Goal: Task Accomplishment & Management: Use online tool/utility

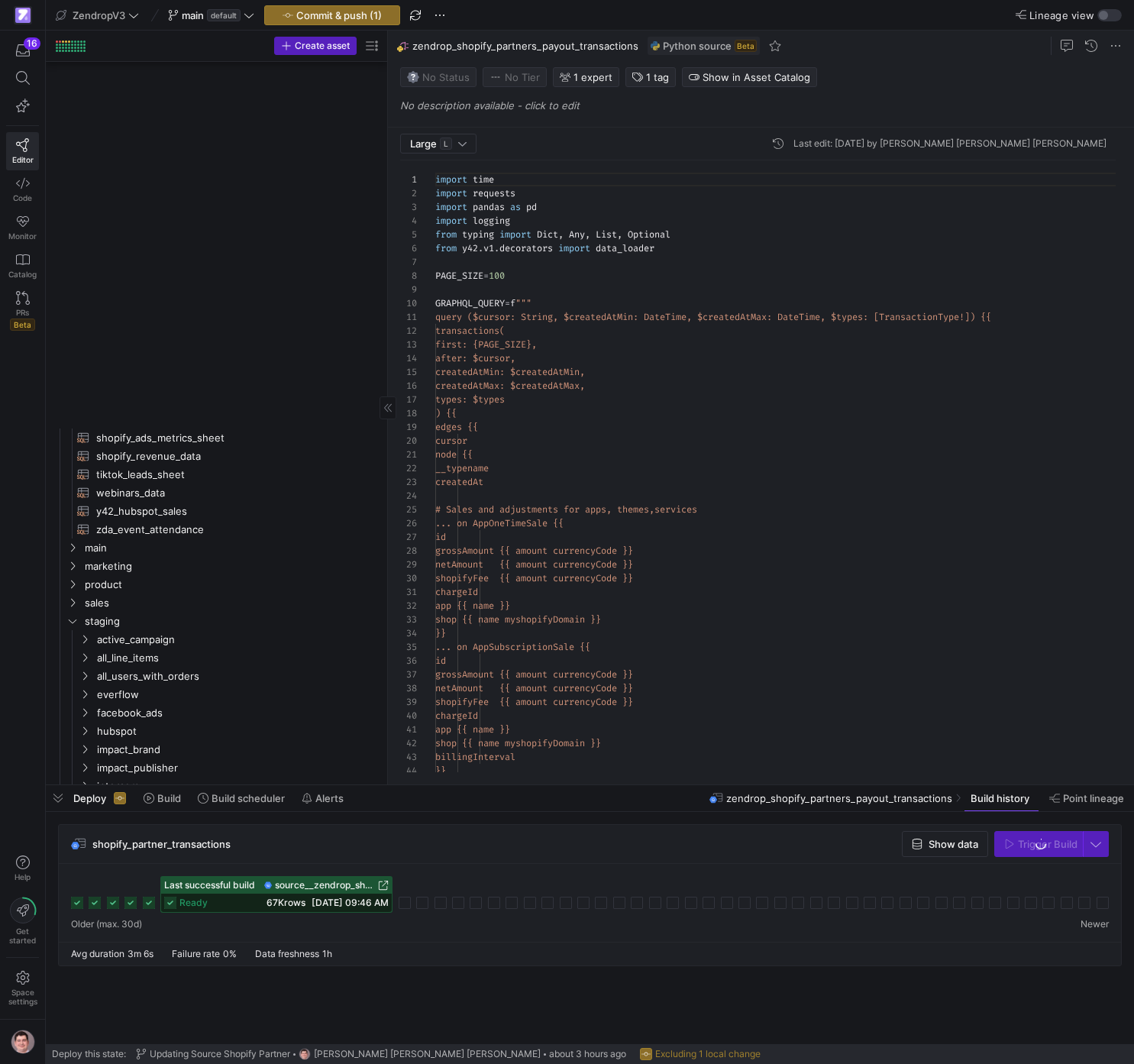
scroll to position [137, 0]
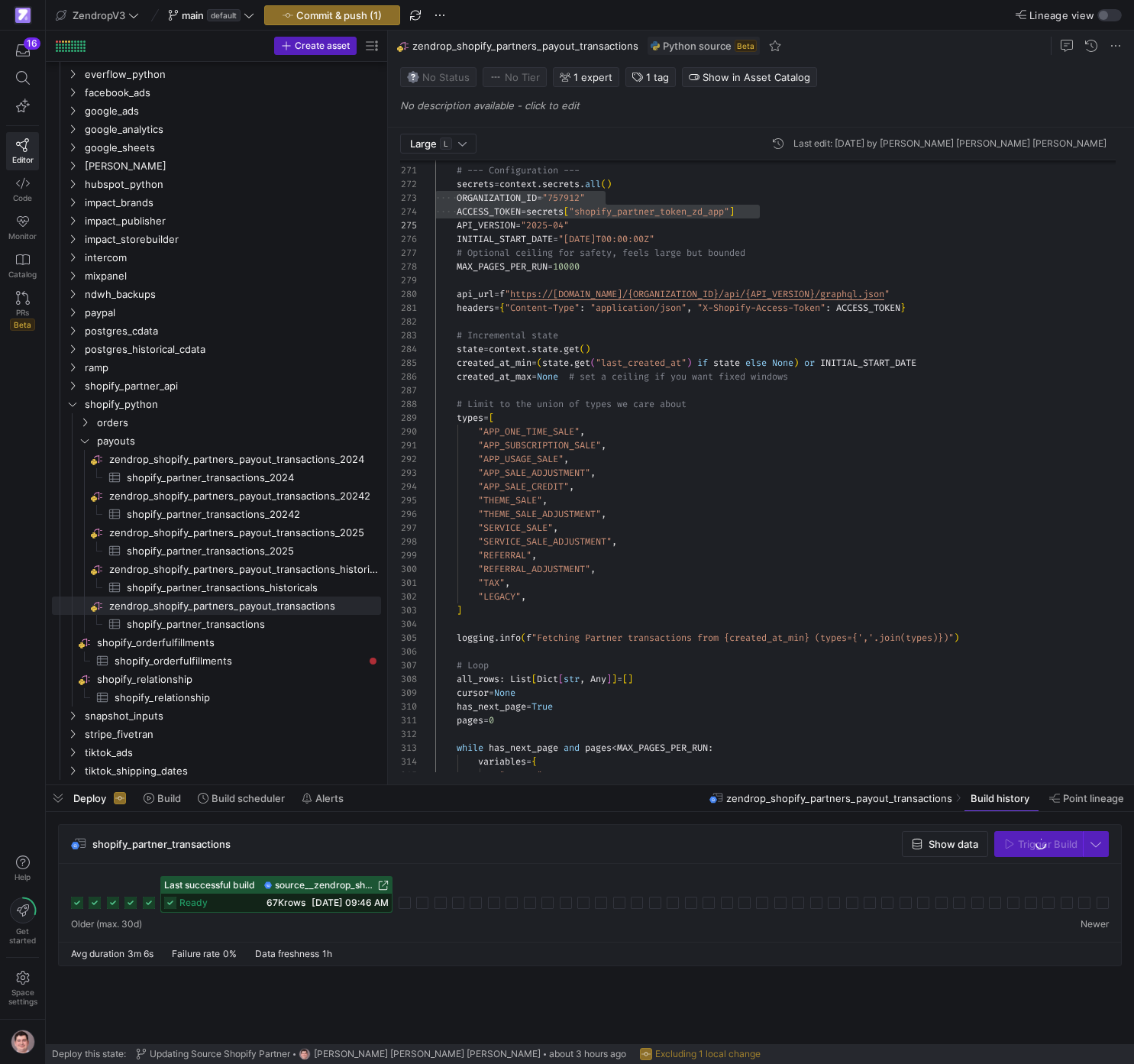
click at [79, 902] on rect at bounding box center [77, 902] width 12 height 12
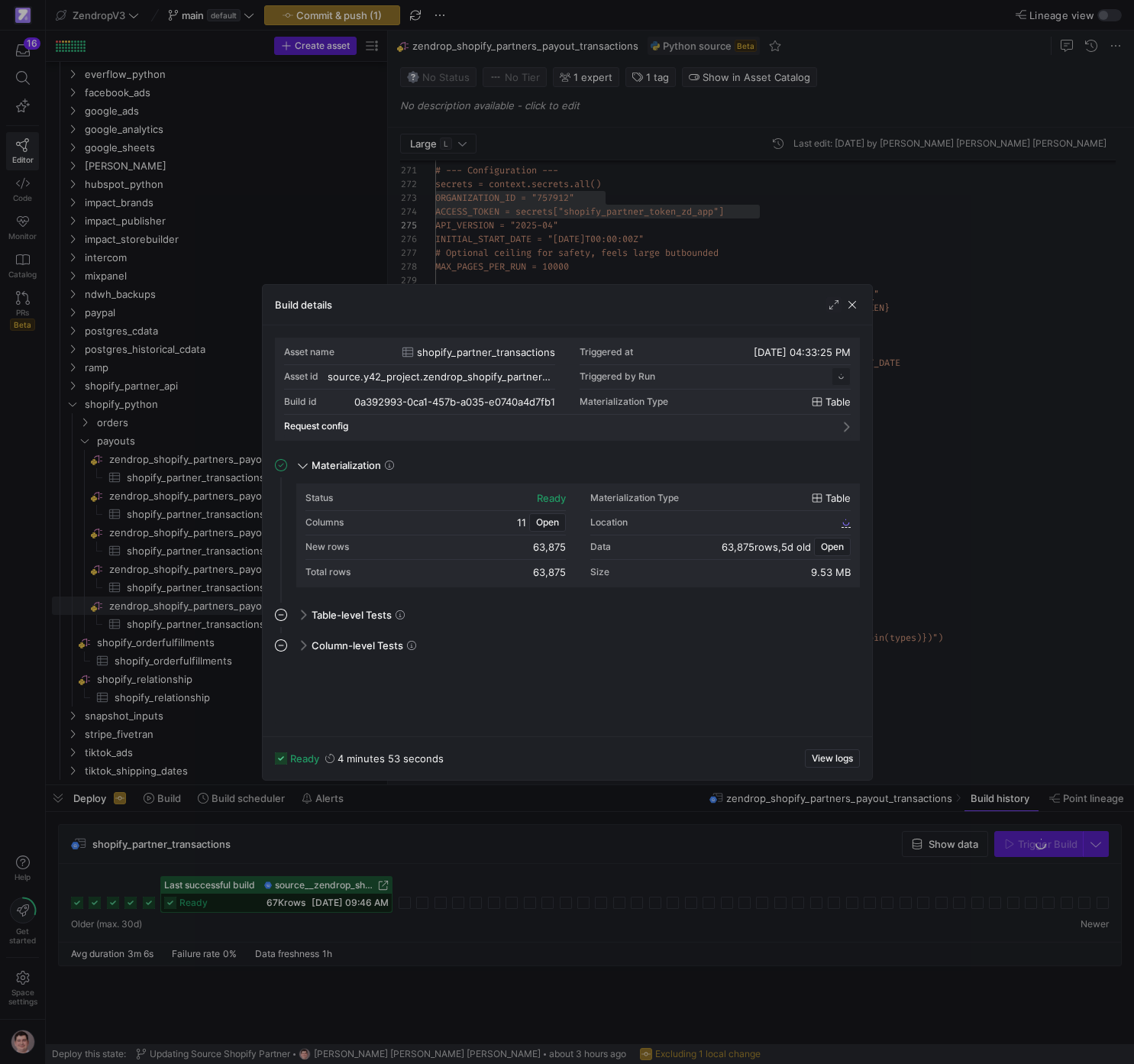
scroll to position [137, 0]
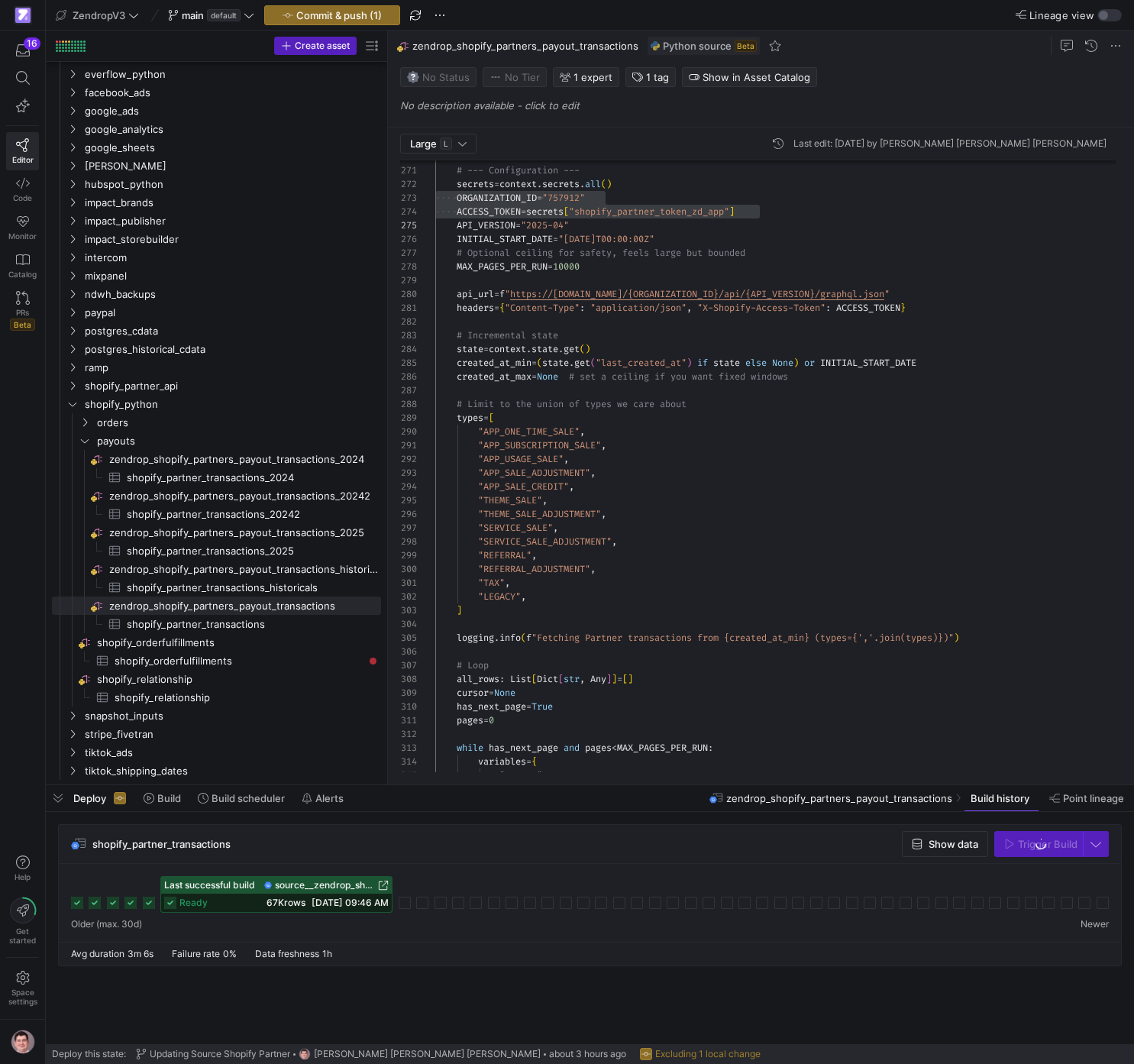
click at [249, 902] on div "ready 67K rows 09/16/25, 09:46 AM" at bounding box center [276, 902] width 231 height 19
click at [265, 483] on span "shopify_partner_transactions_2024​​​​​​​​​" at bounding box center [245, 478] width 237 height 18
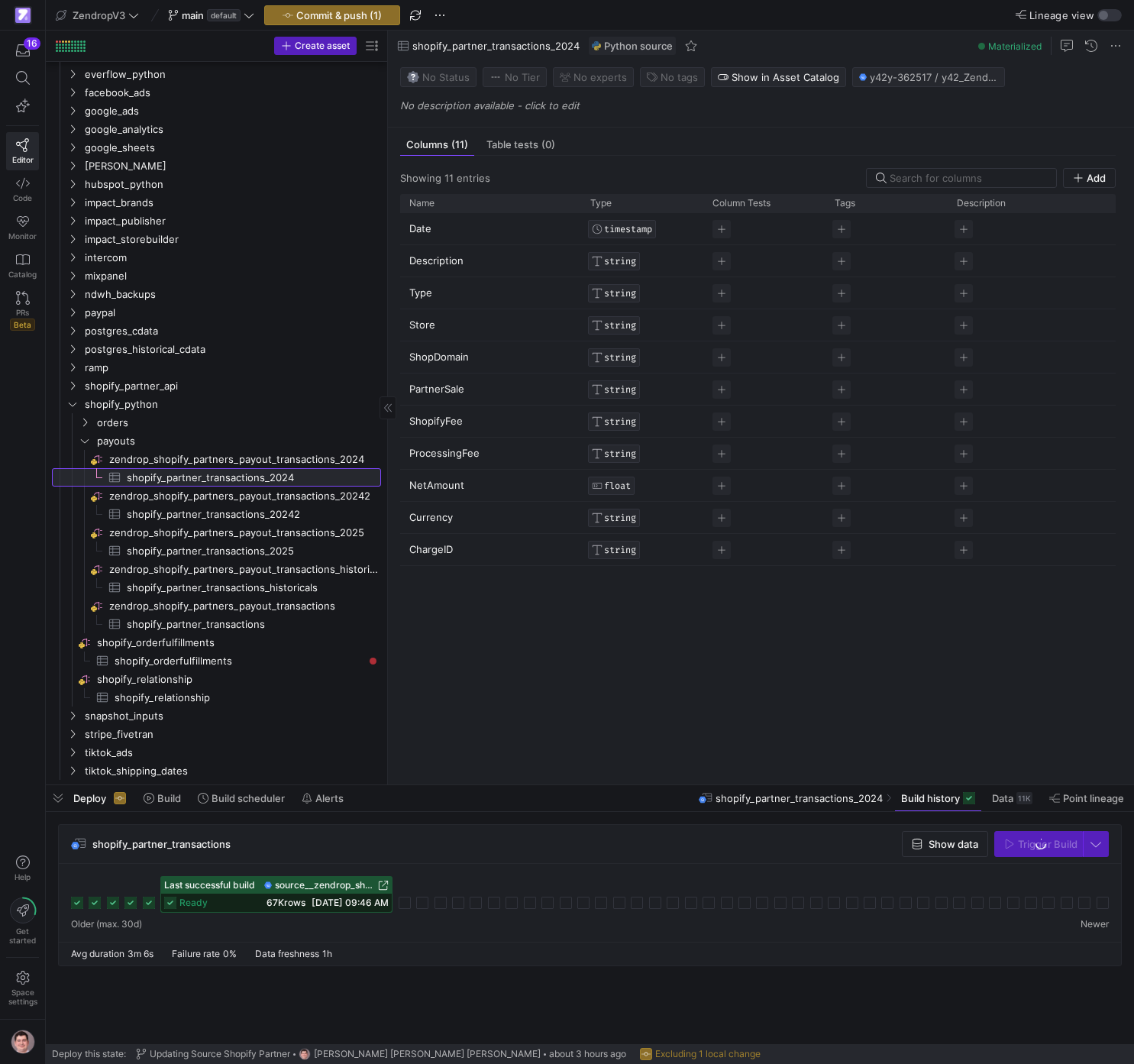
click at [285, 474] on span "shopify_partner_transactions_2024​​​​​​​​​" at bounding box center [245, 478] width 237 height 18
click at [270, 452] on span "zendrop_shopify_partners_payout_transactions_2024​​​​​​​​" at bounding box center [244, 459] width 269 height 18
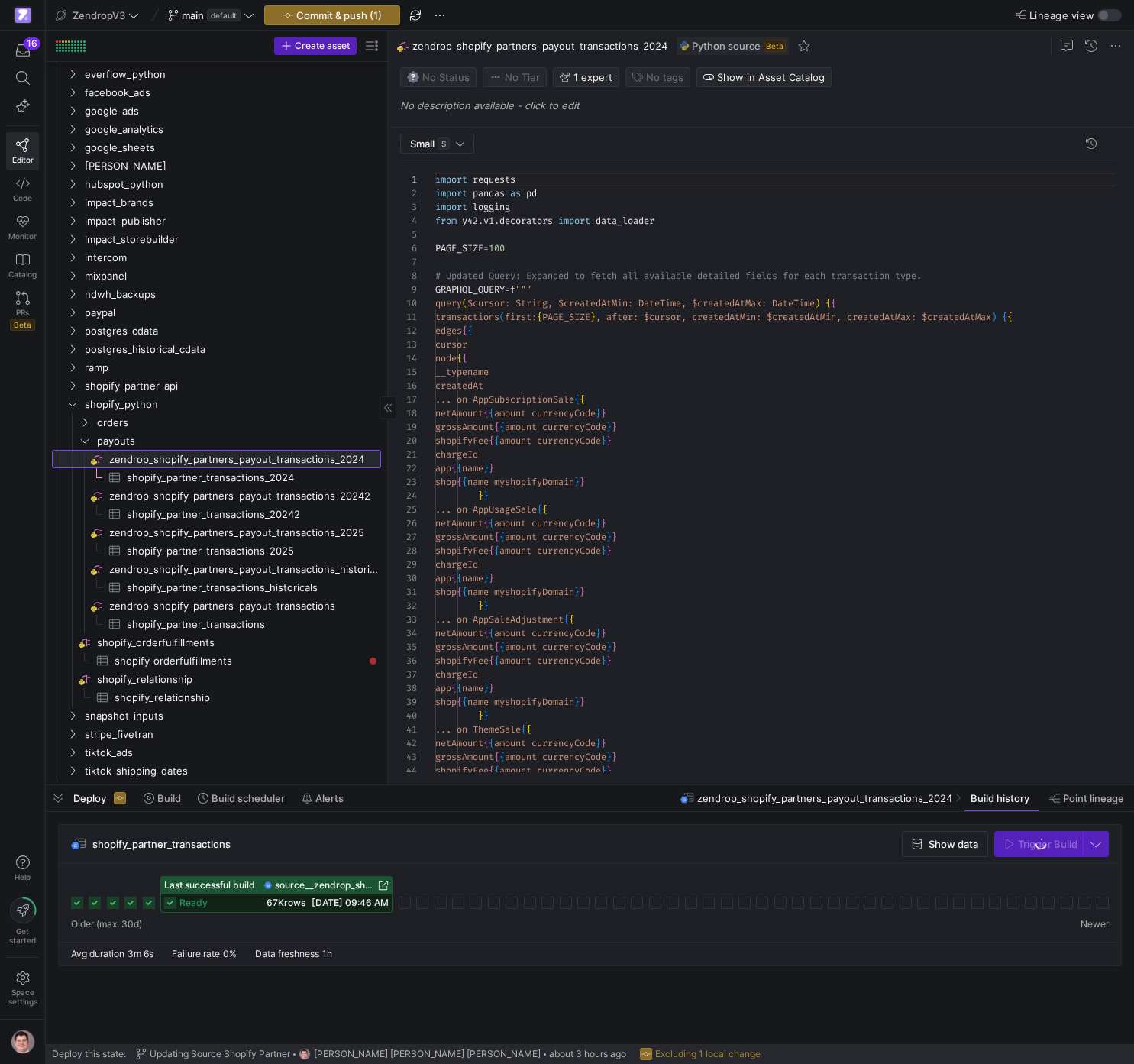
scroll to position [137, 0]
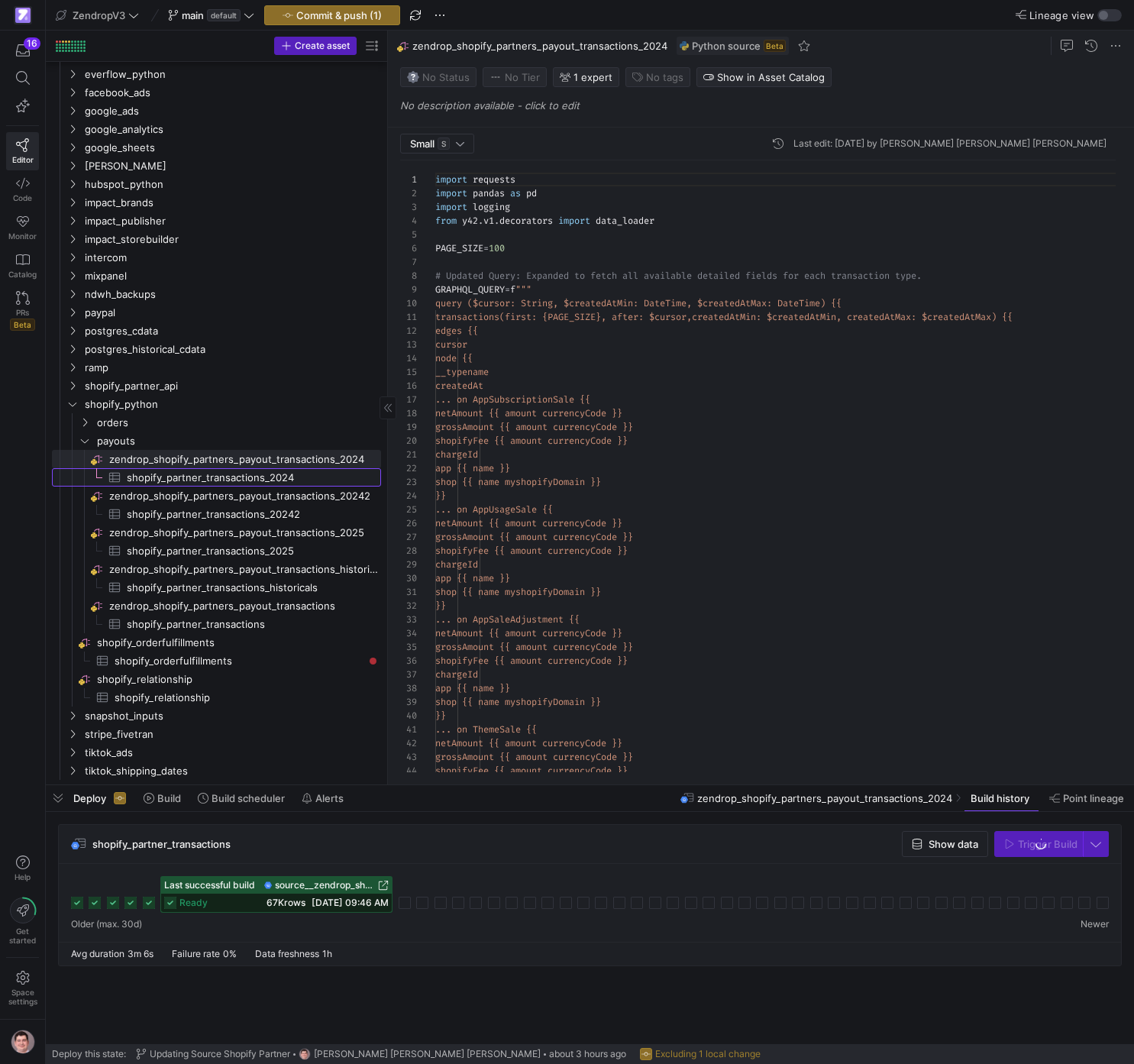
click at [273, 480] on span "shopify_partner_transactions_2024​​​​​​​​​" at bounding box center [245, 478] width 237 height 18
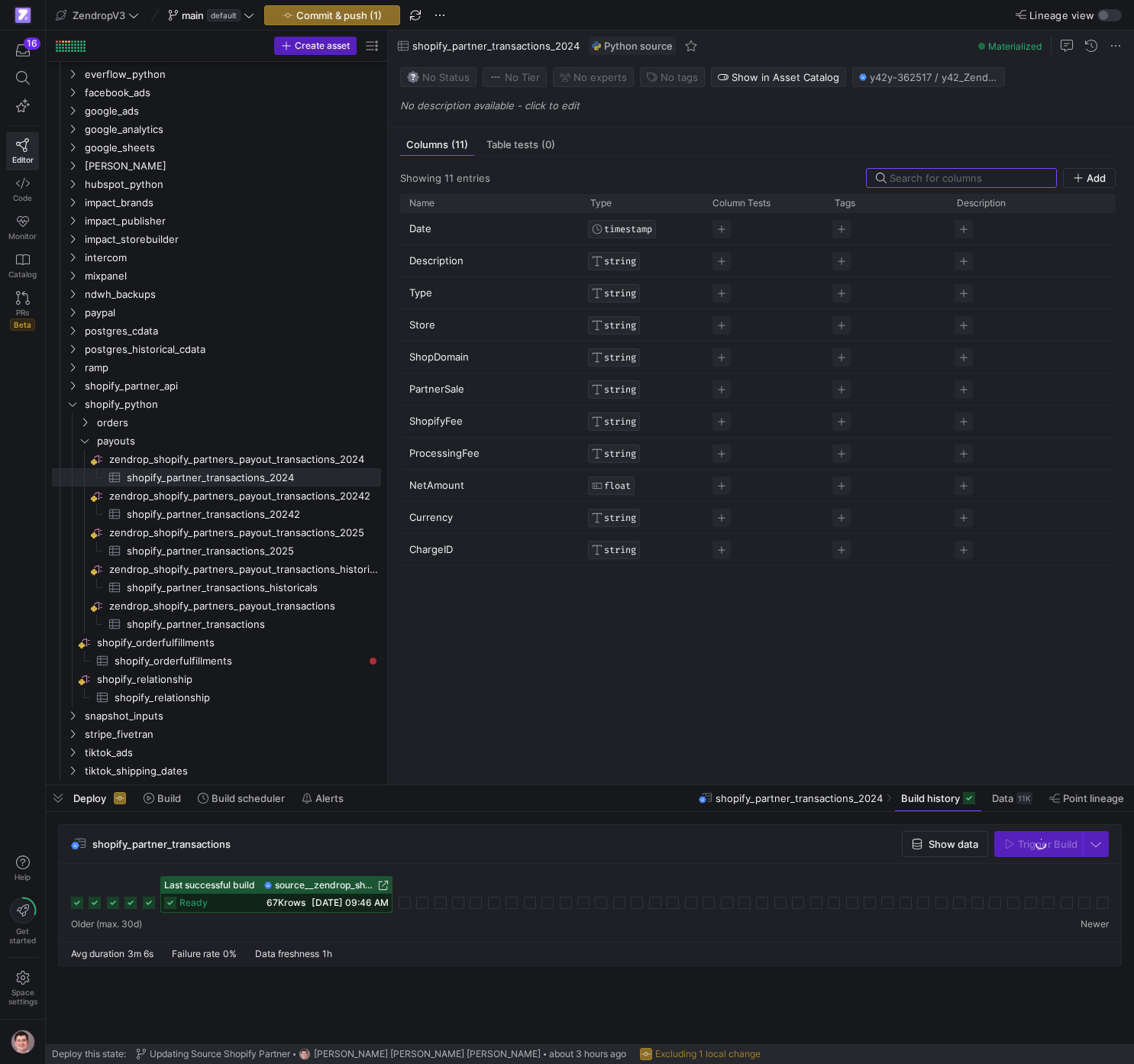
click at [783, 792] on span "shopify_partner_transactions_2024" at bounding box center [798, 798] width 167 height 12
click at [784, 795] on span "shopify_partner_transactions_2024" at bounding box center [798, 798] width 167 height 12
click at [174, 457] on span "zendrop_shopify_partners_payout_transactions_2024​​​​​​​​" at bounding box center [244, 459] width 269 height 18
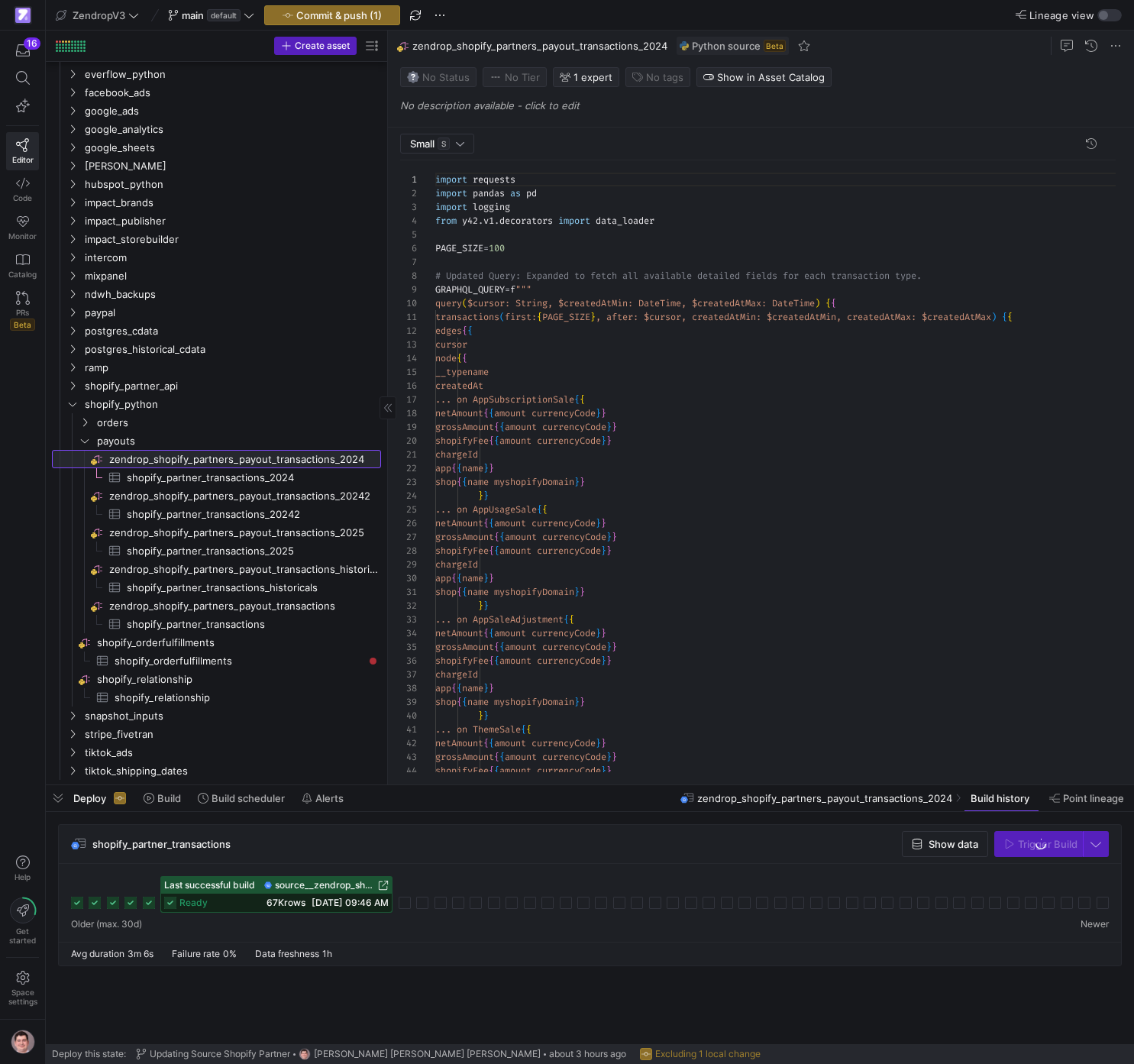
scroll to position [137, 0]
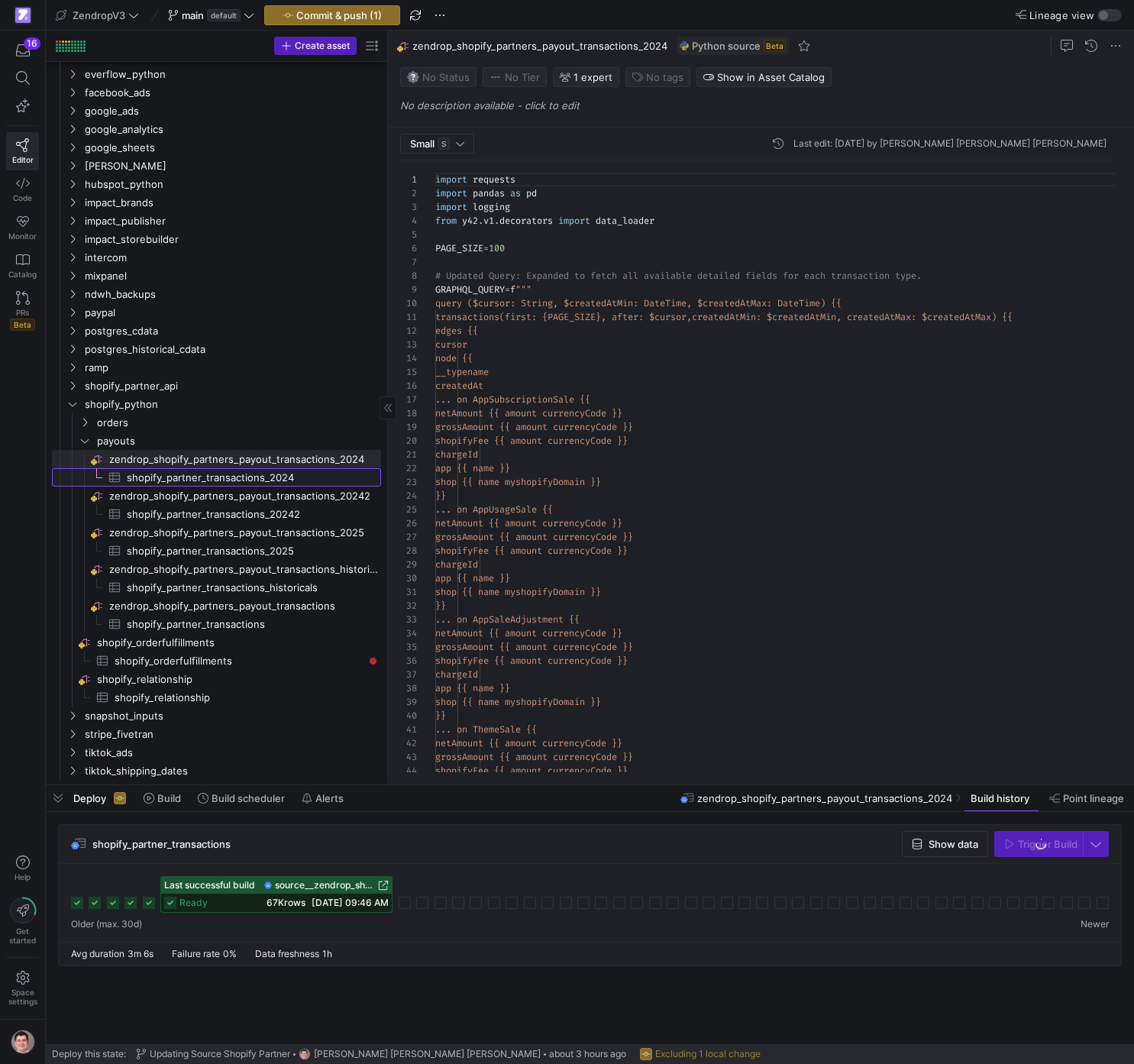
click at [230, 481] on span "shopify_partner_transactions_2024​​​​​​​​​" at bounding box center [245, 478] width 237 height 18
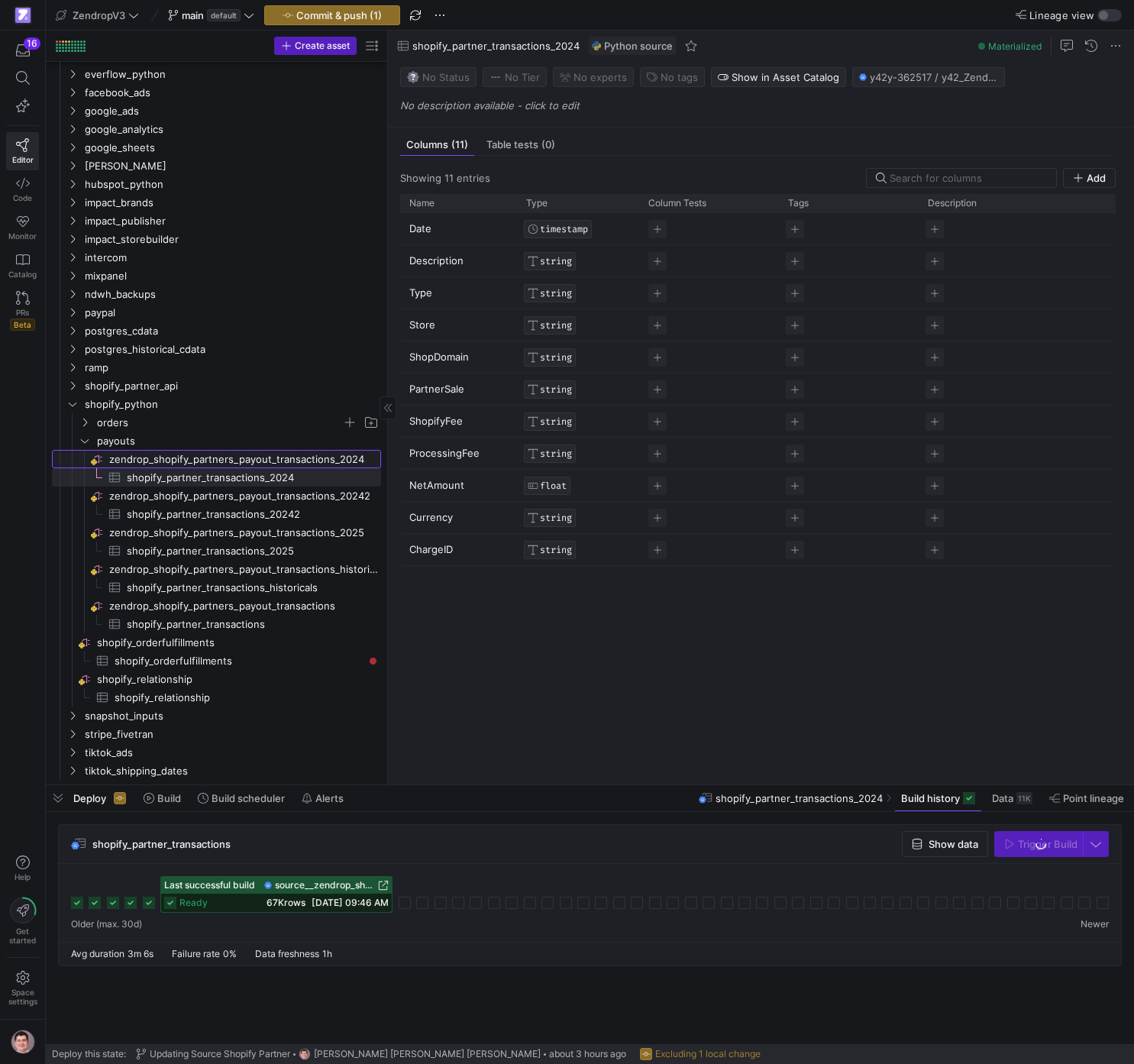
drag, startPoint x: 205, startPoint y: 463, endPoint x: 147, endPoint y: 422, distance: 71.0
click at [205, 463] on span "zendrop_shopify_partners_payout_transactions_2024​​​​​​​​" at bounding box center [244, 459] width 269 height 18
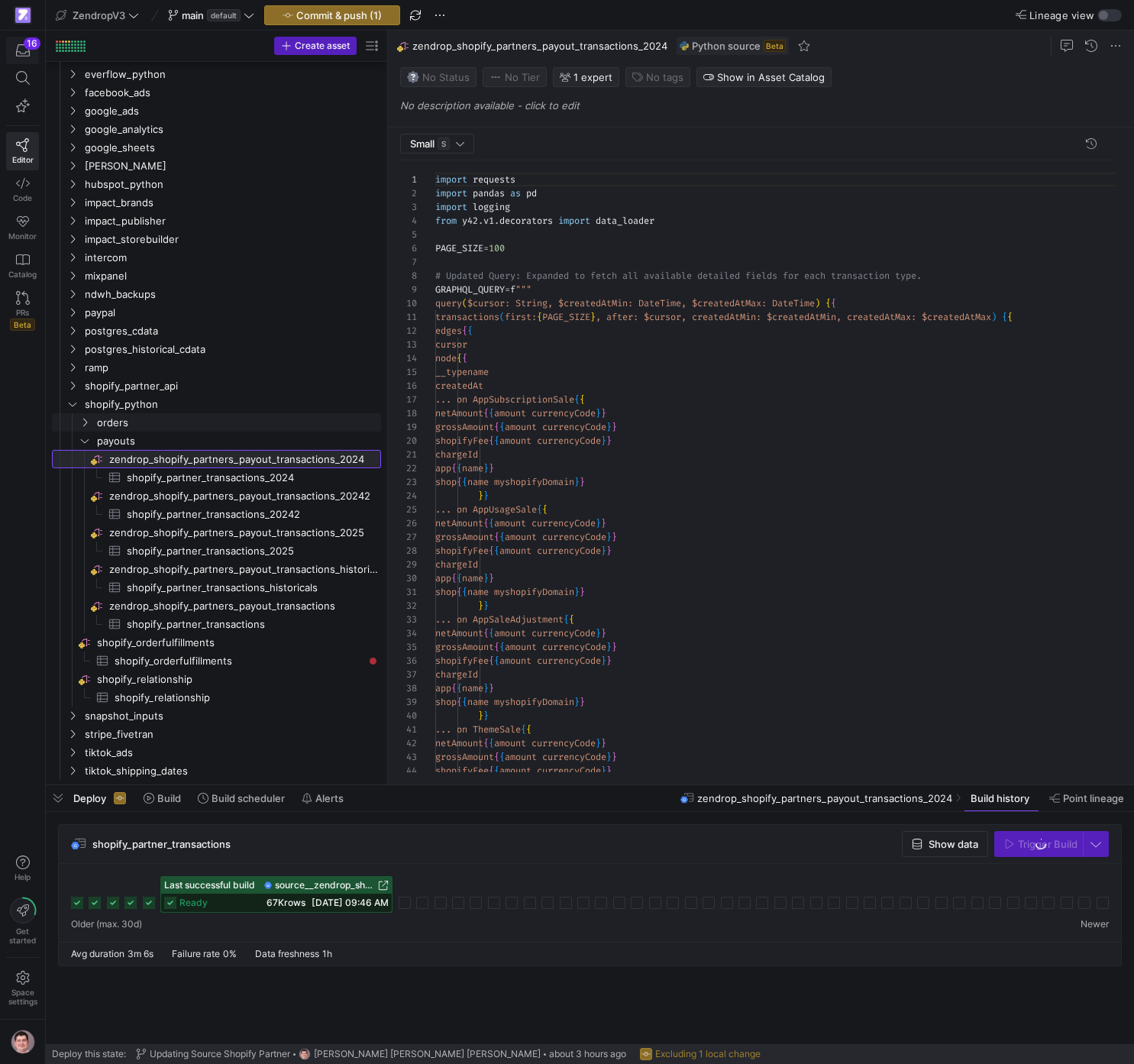
scroll to position [137, 0]
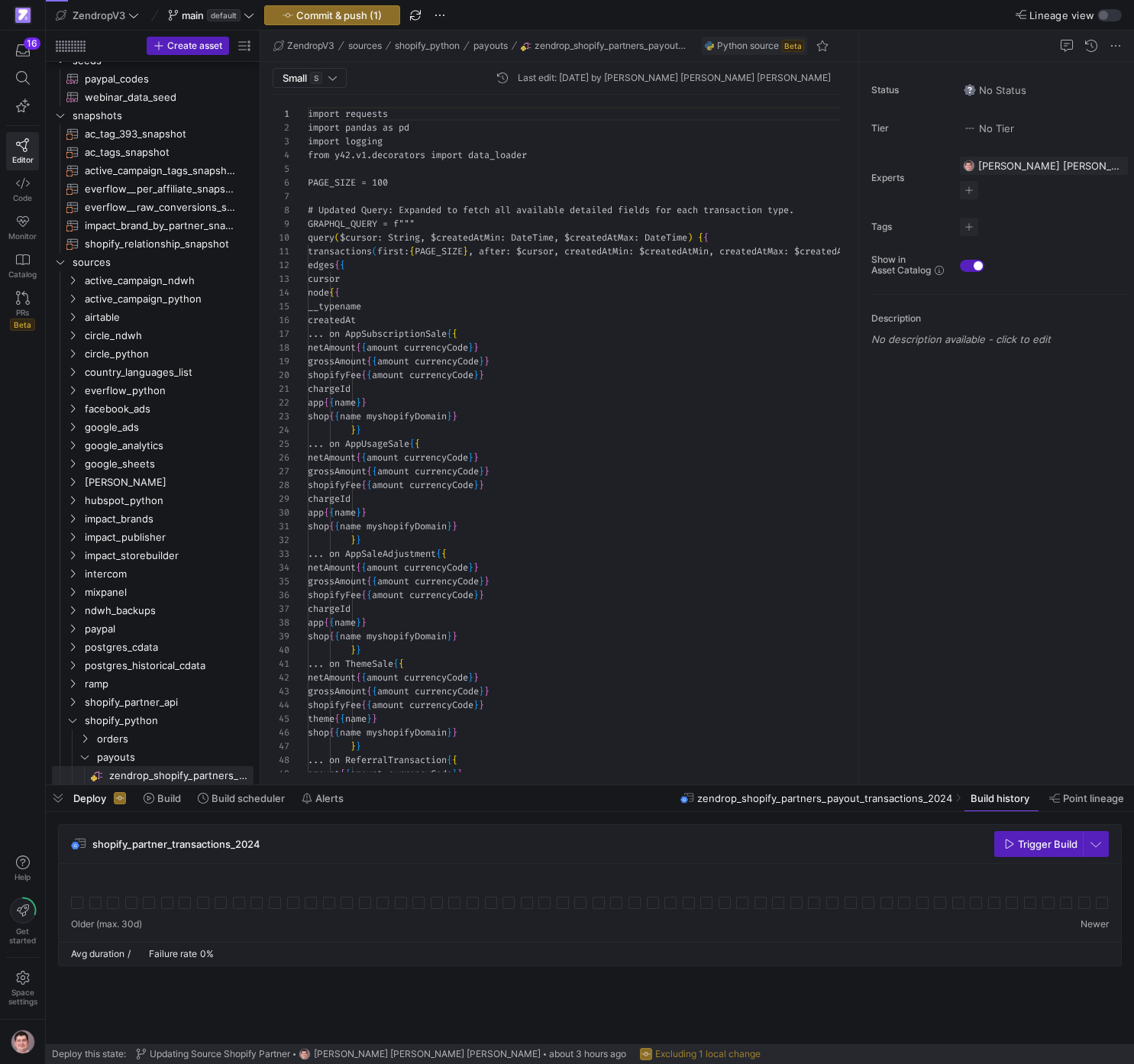
scroll to position [137, 0]
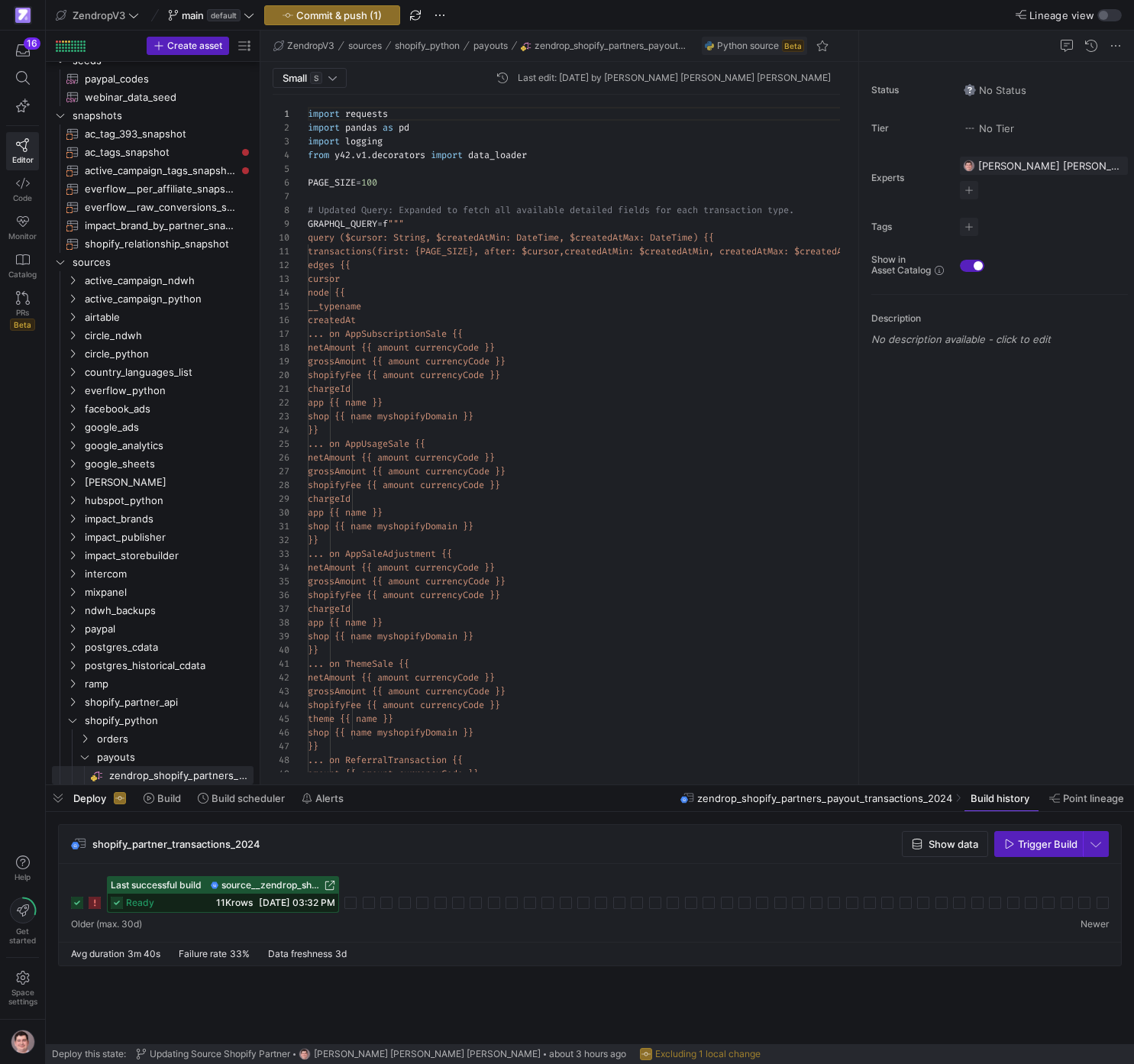
click at [77, 903] on rect at bounding box center [77, 902] width 12 height 12
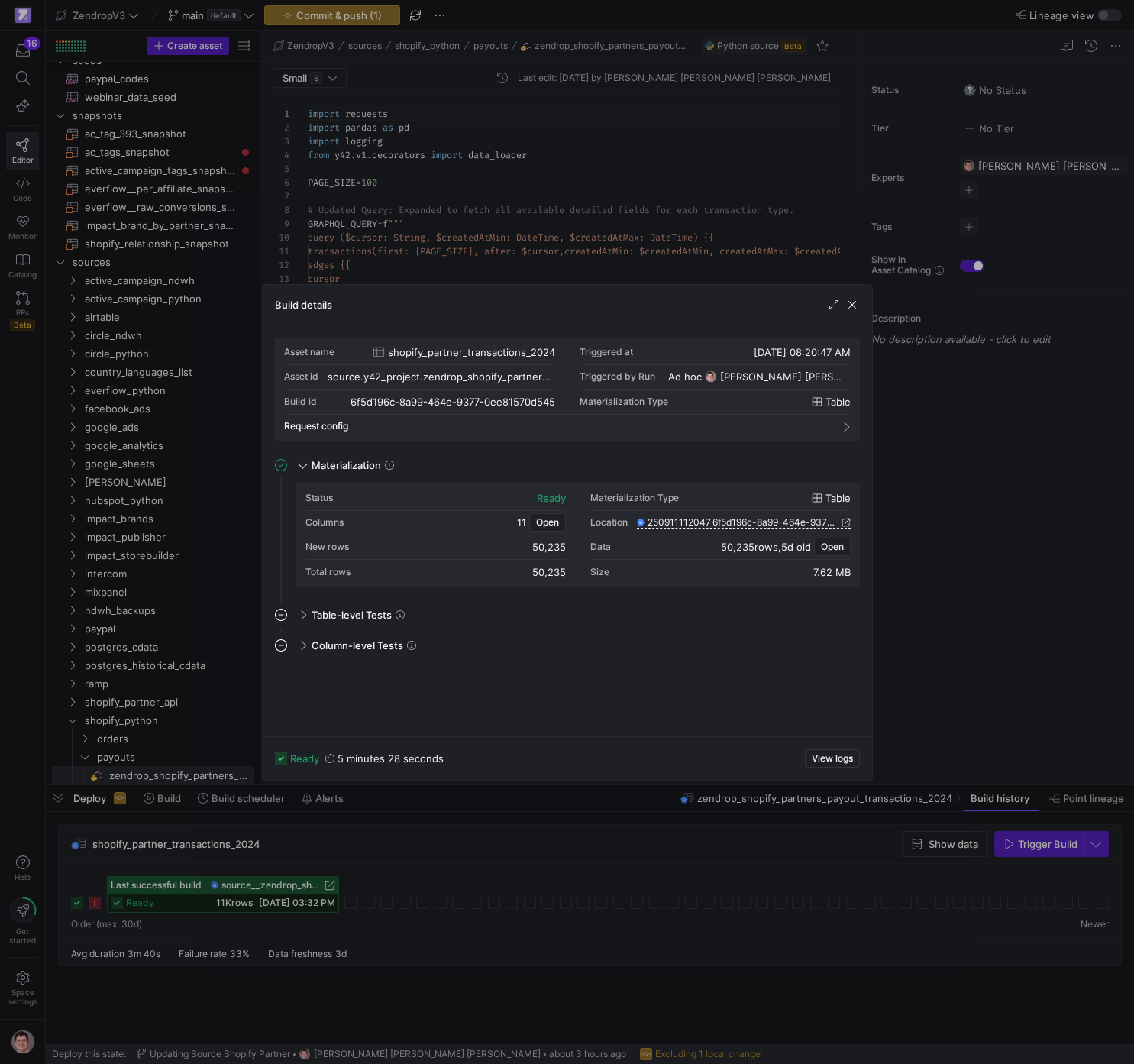
click at [327, 854] on div at bounding box center [567, 532] width 1134 height 1064
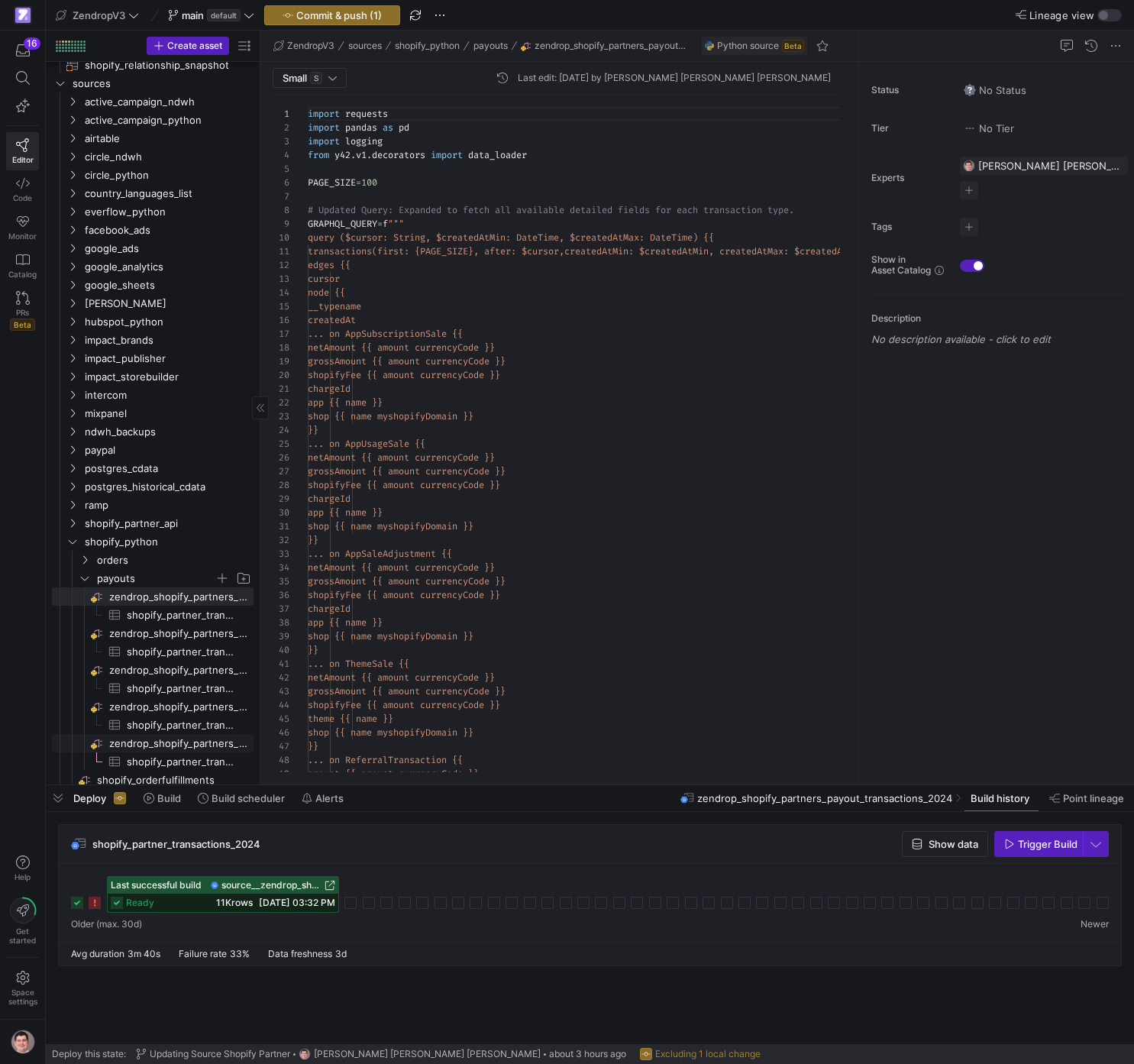
scroll to position [468, 0]
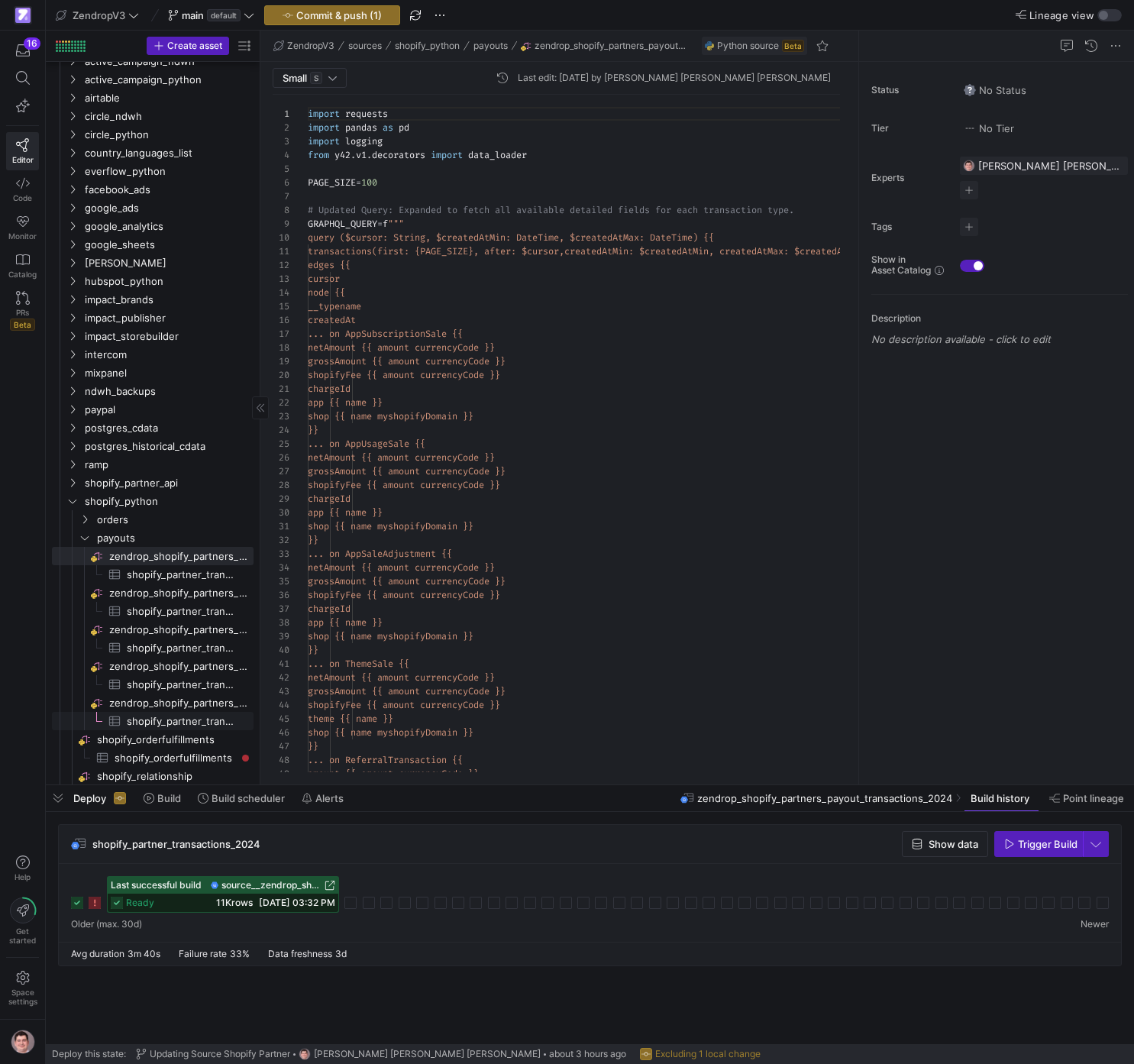
click at [189, 723] on span "shopify_partner_transactions​​​​​​​​​" at bounding box center [181, 722] width 110 height 18
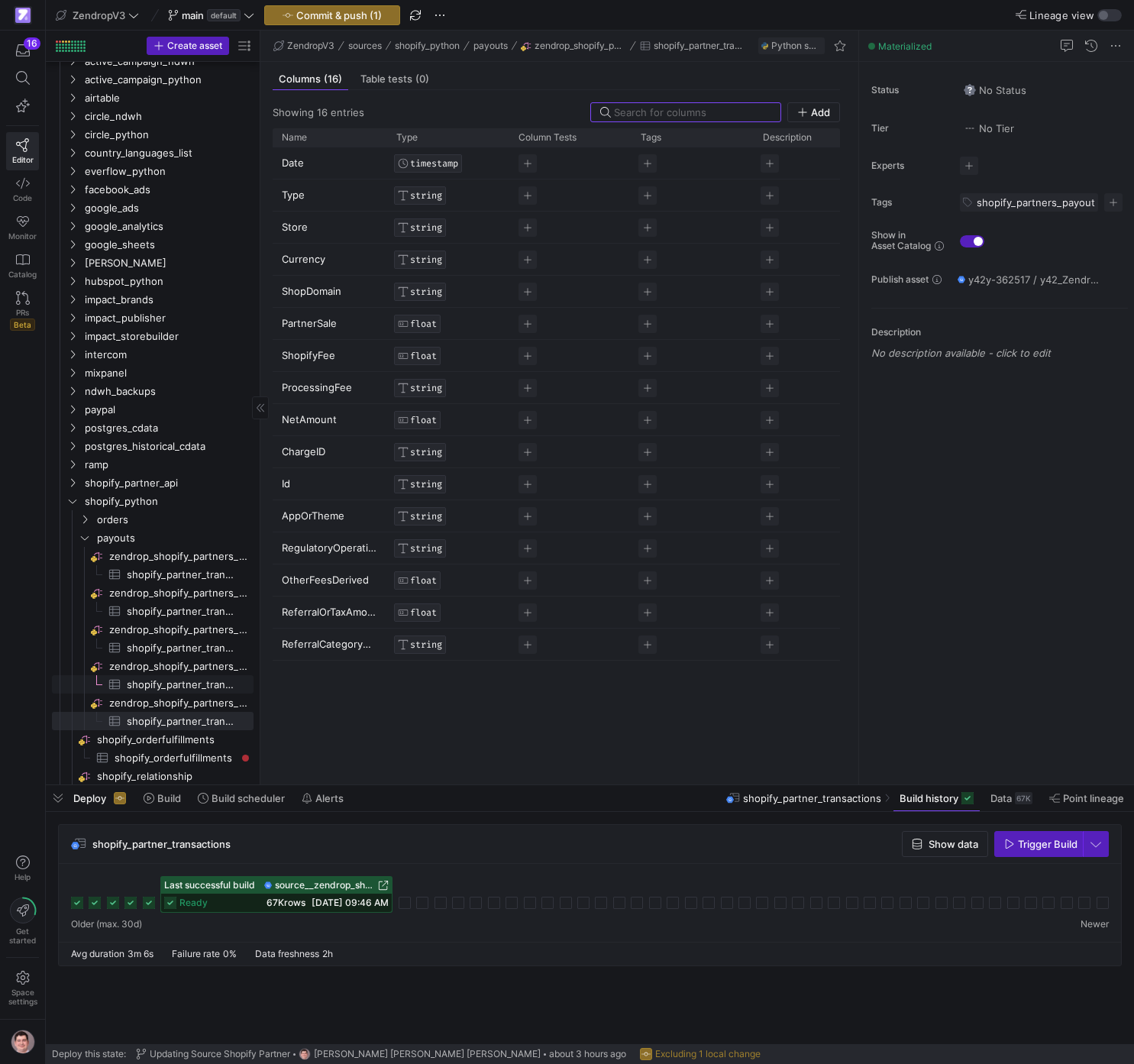
click at [194, 682] on span "shopify_partner_transactions_historicals​​​​​​​​​" at bounding box center [181, 685] width 110 height 18
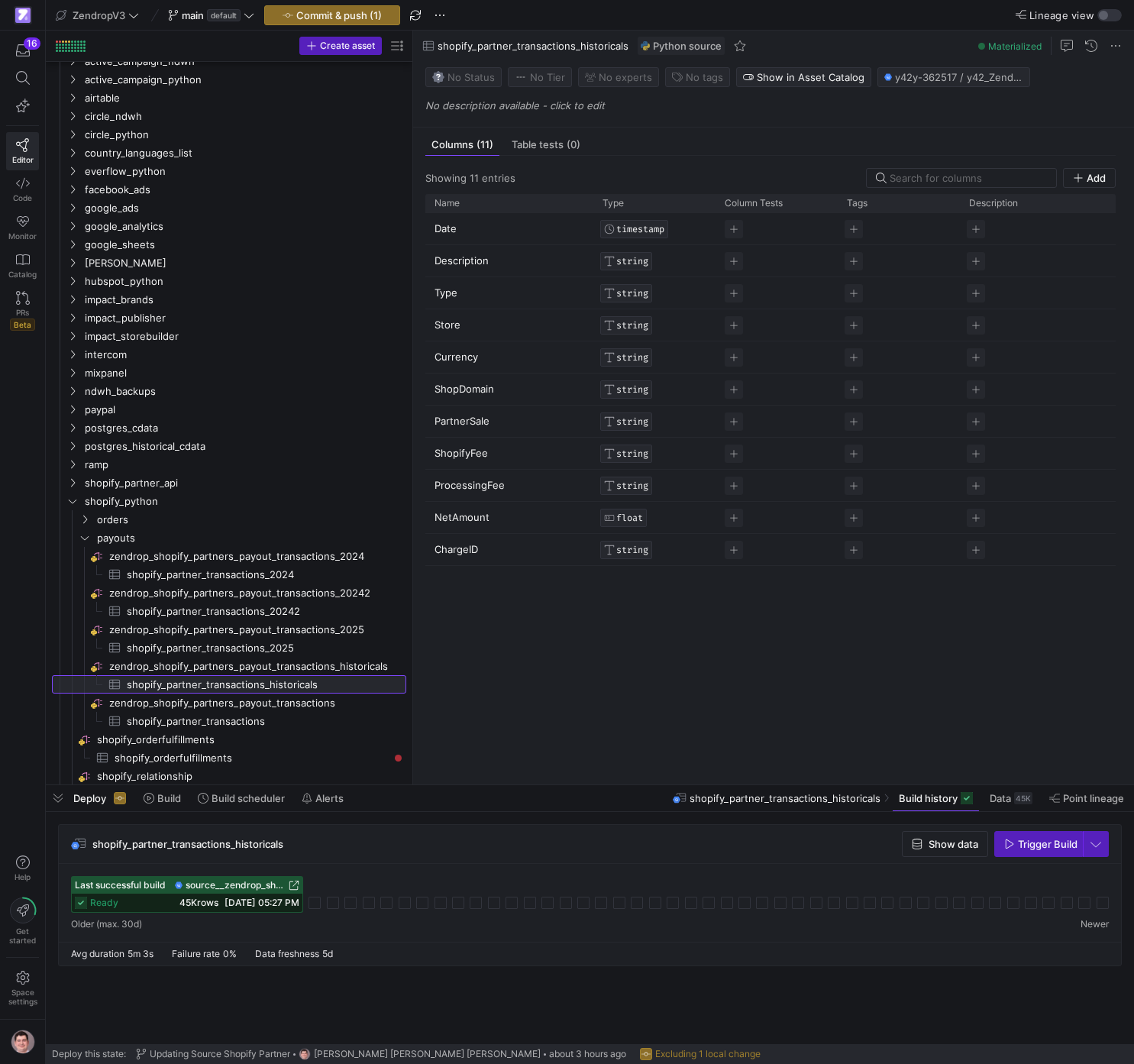
drag, startPoint x: 259, startPoint y: 669, endPoint x: 429, endPoint y: 683, distance: 170.6
click at [430, 683] on as-split "Create asset Drag here to set row groups Drag here to set column labels Group 1…" at bounding box center [589, 408] width 1088 height 754
click at [314, 704] on span "zendrop_shopify_partners_payout_transactions​​​​​​​​" at bounding box center [257, 703] width 295 height 18
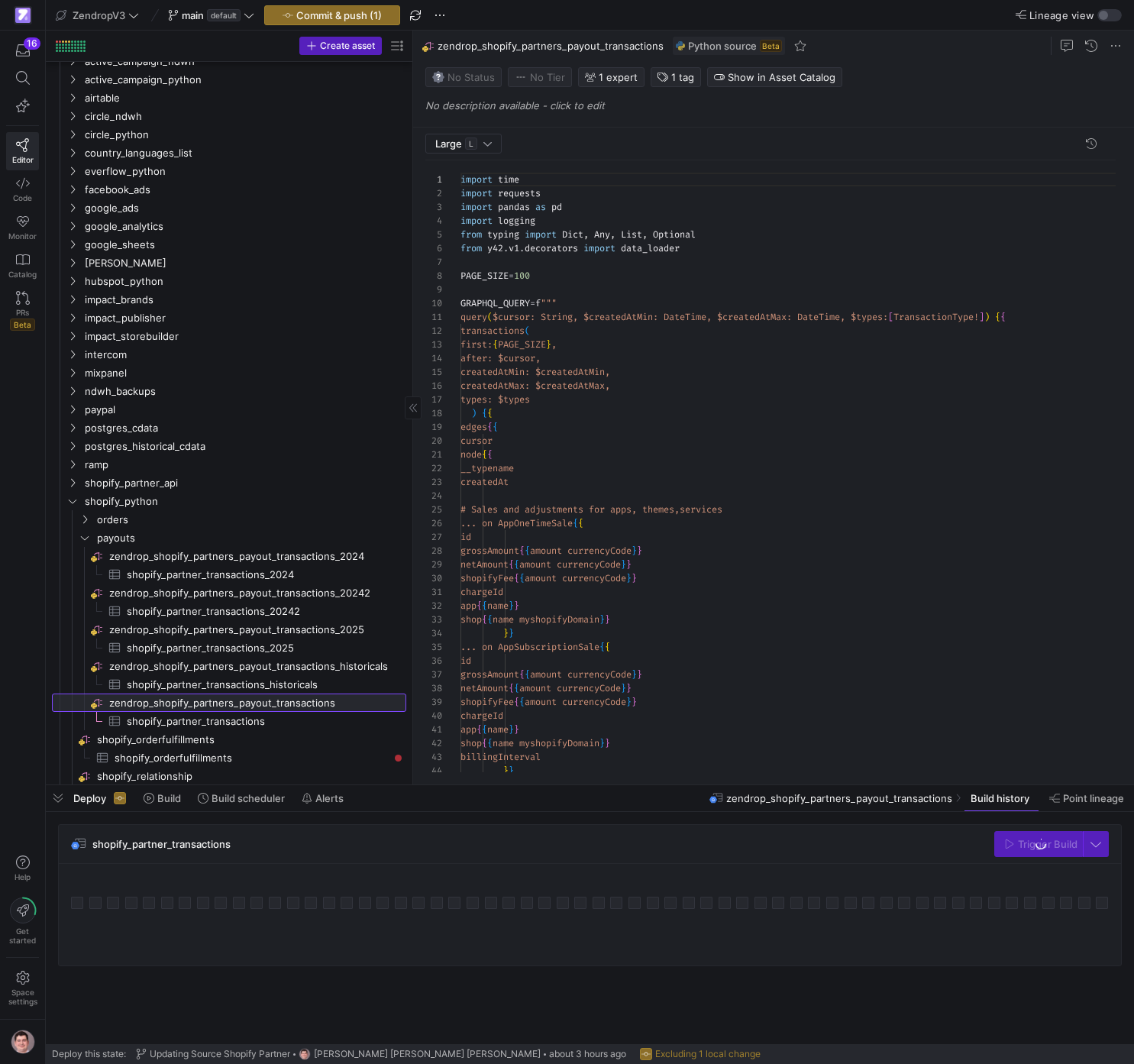
scroll to position [137, 0]
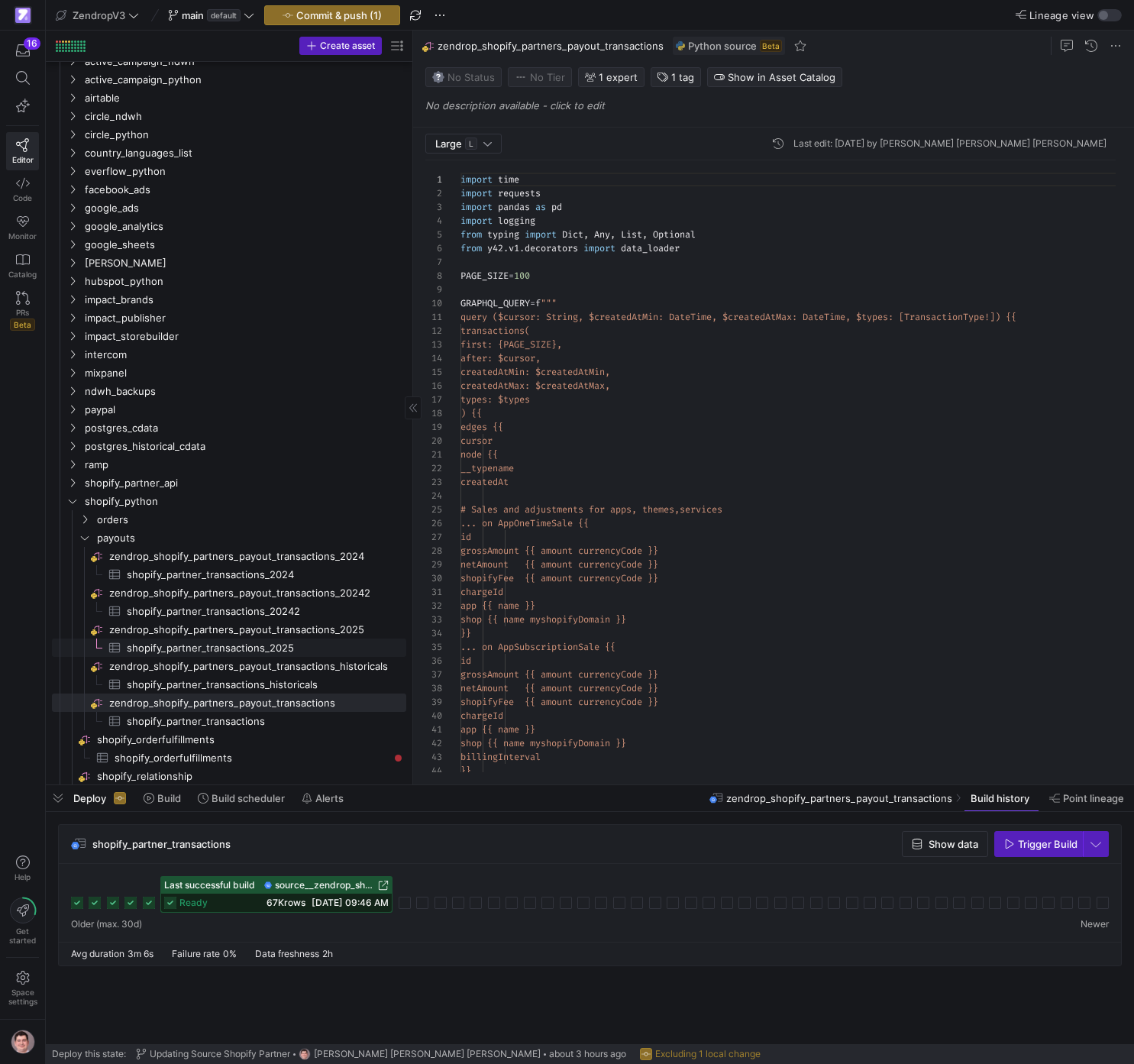
click at [285, 647] on span "shopify_partner_transactions_2025​​​​​​​​​" at bounding box center [257, 648] width 262 height 18
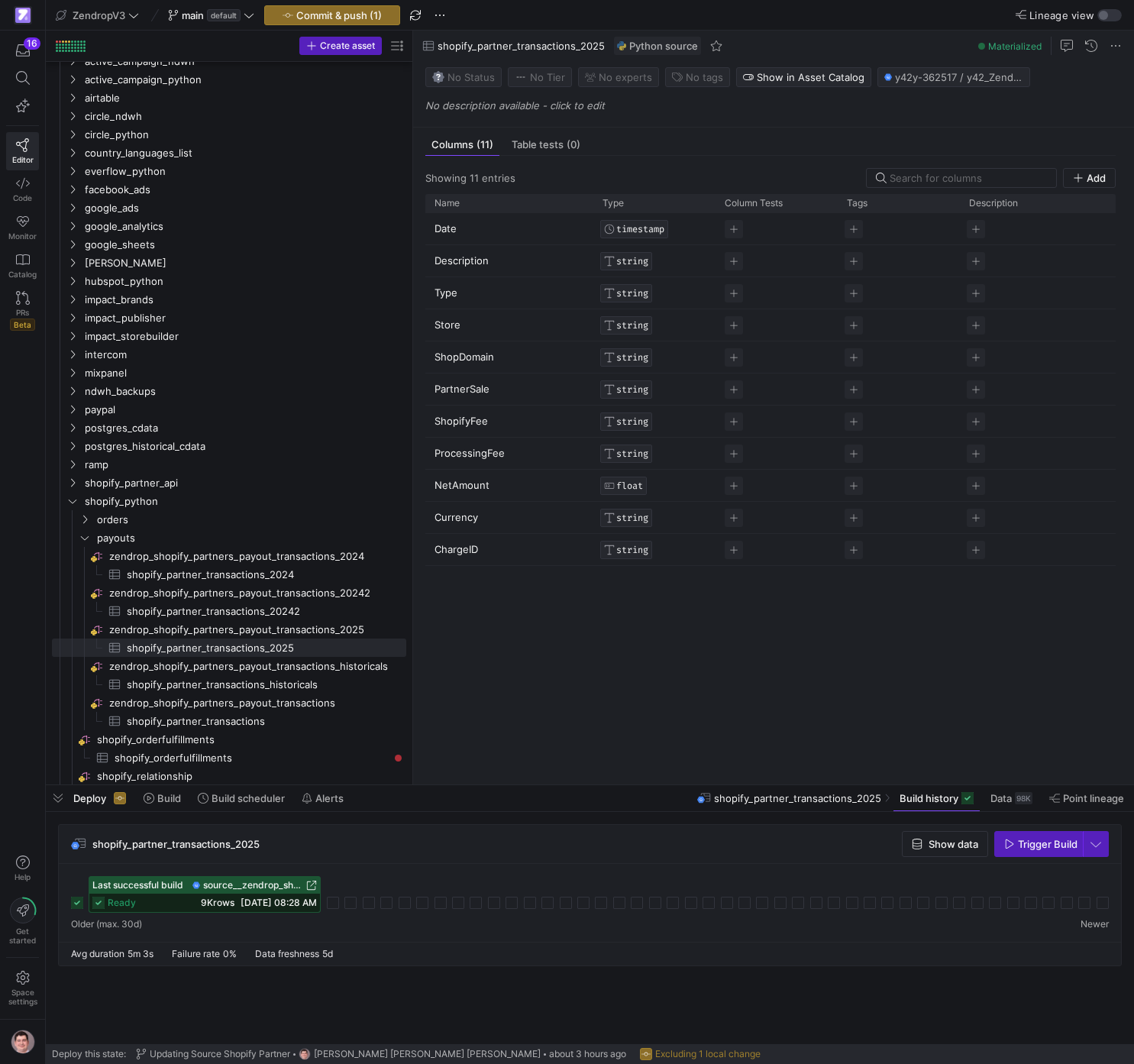
click at [200, 901] on span "9K rows" at bounding box center [217, 902] width 34 height 12
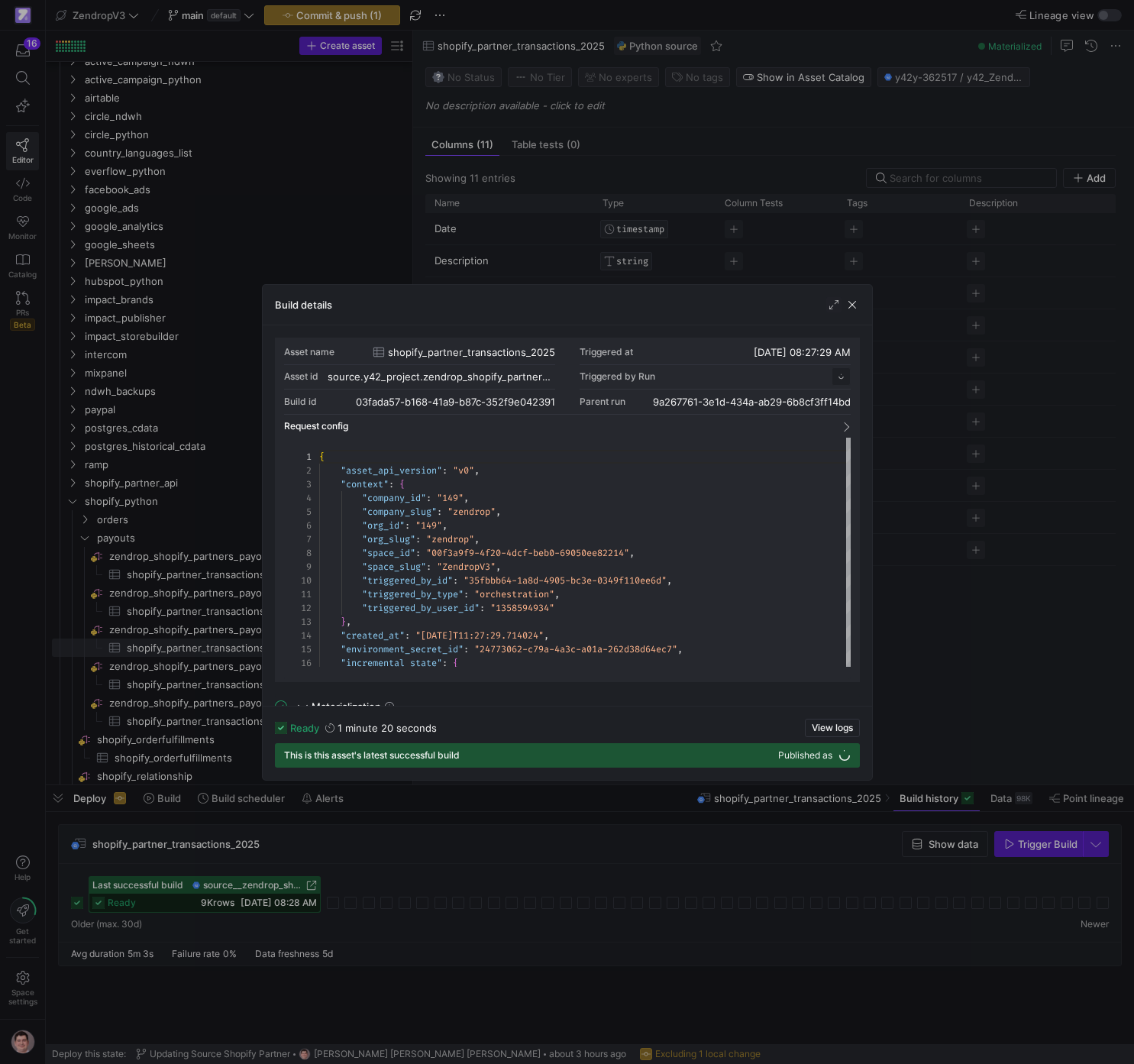
scroll to position [137, 0]
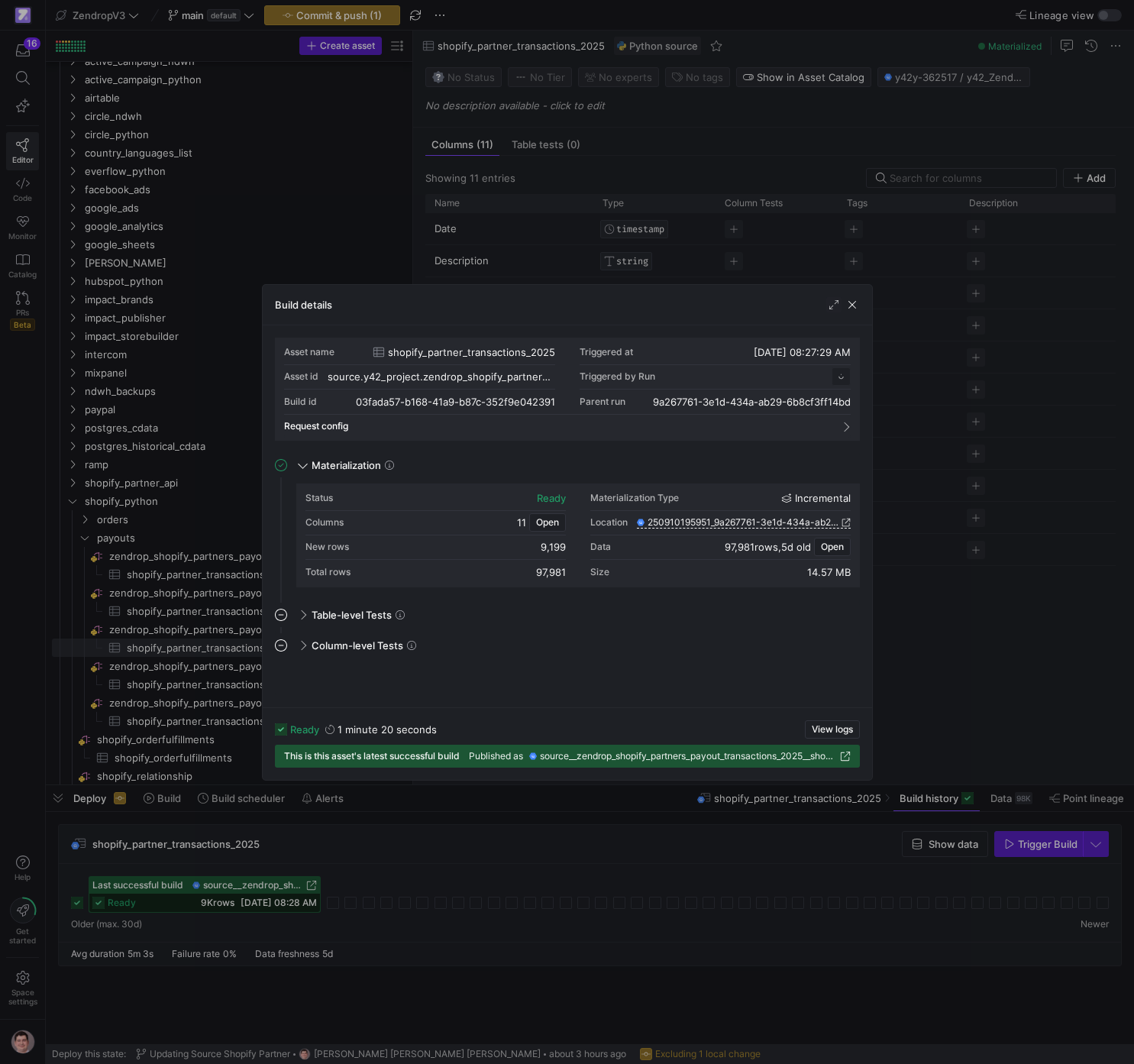
click at [172, 842] on div at bounding box center [567, 532] width 1134 height 1064
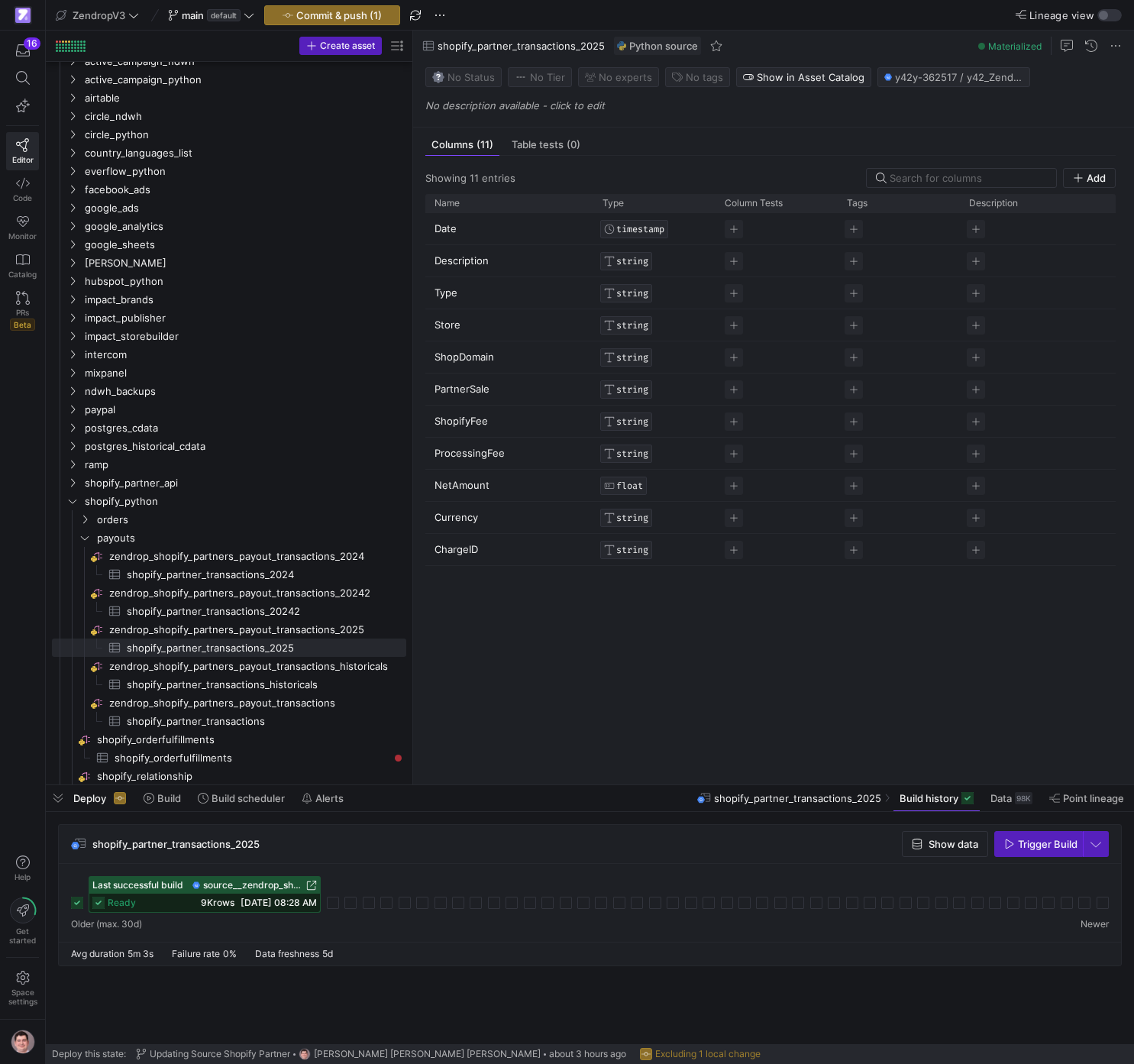
click at [79, 908] on icon at bounding box center [77, 902] width 12 height 12
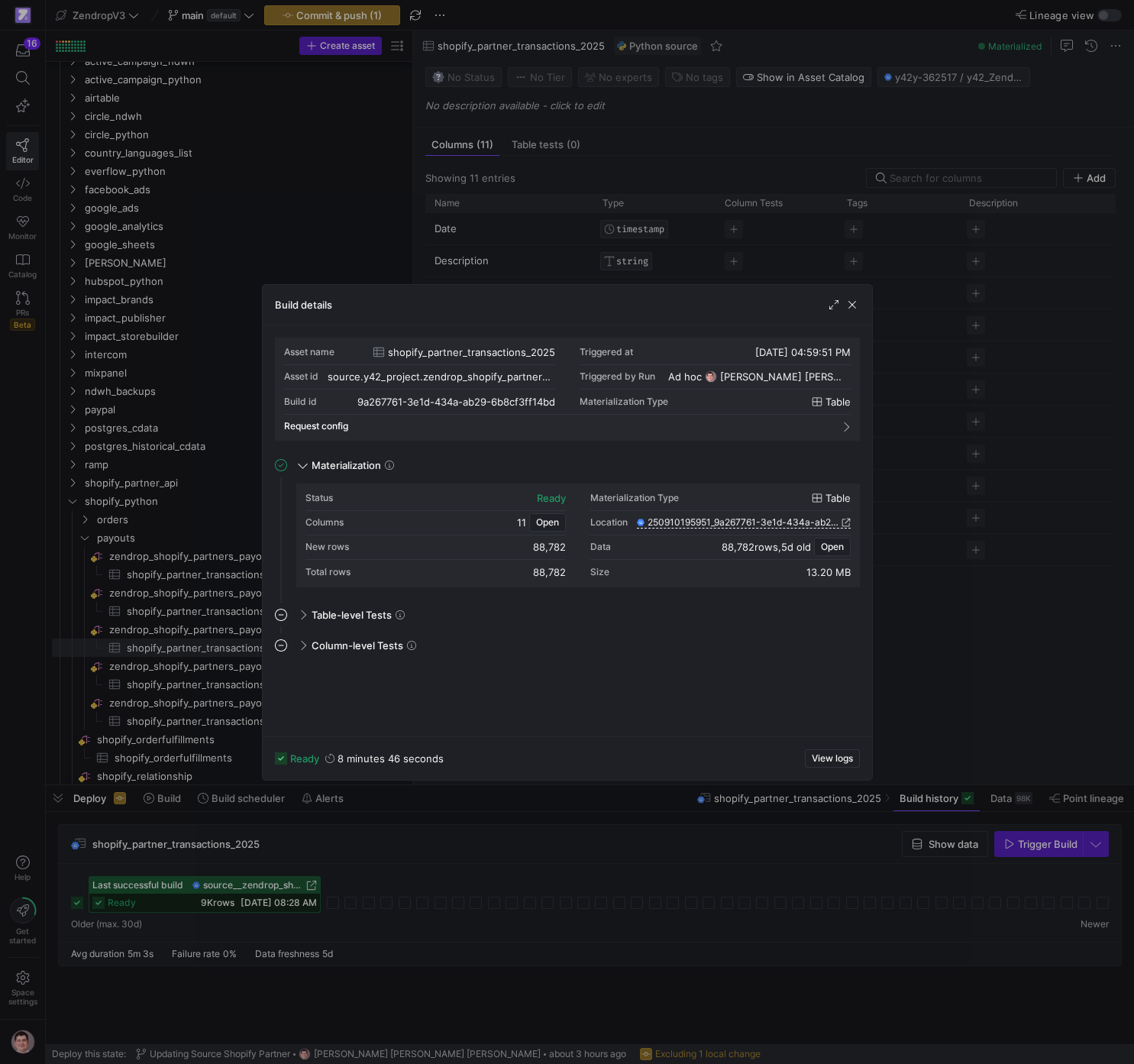
click at [534, 878] on div at bounding box center [567, 532] width 1134 height 1064
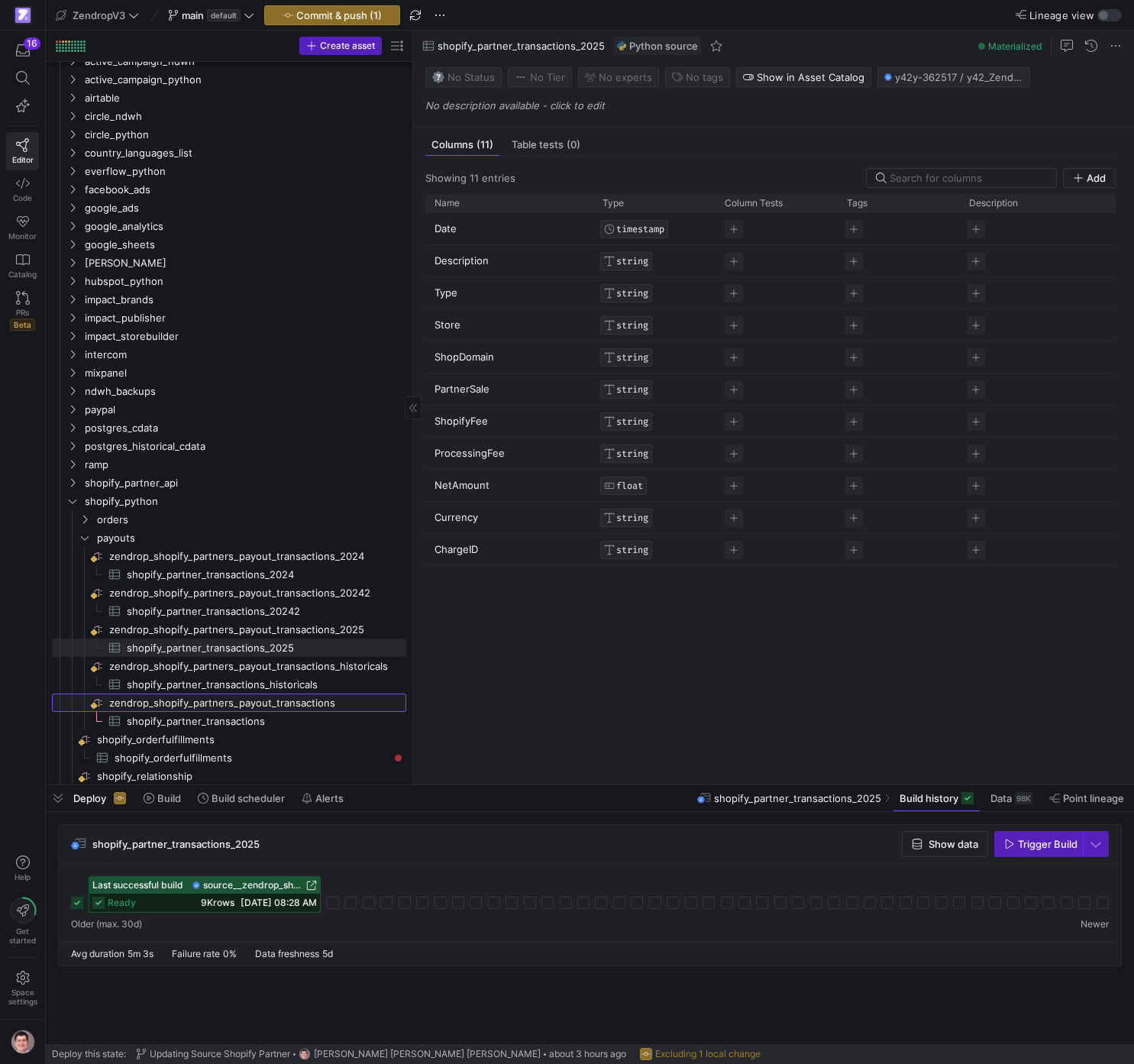
click at [328, 700] on span "zendrop_shopify_partners_payout_transactions​​​​​​​​" at bounding box center [257, 703] width 295 height 18
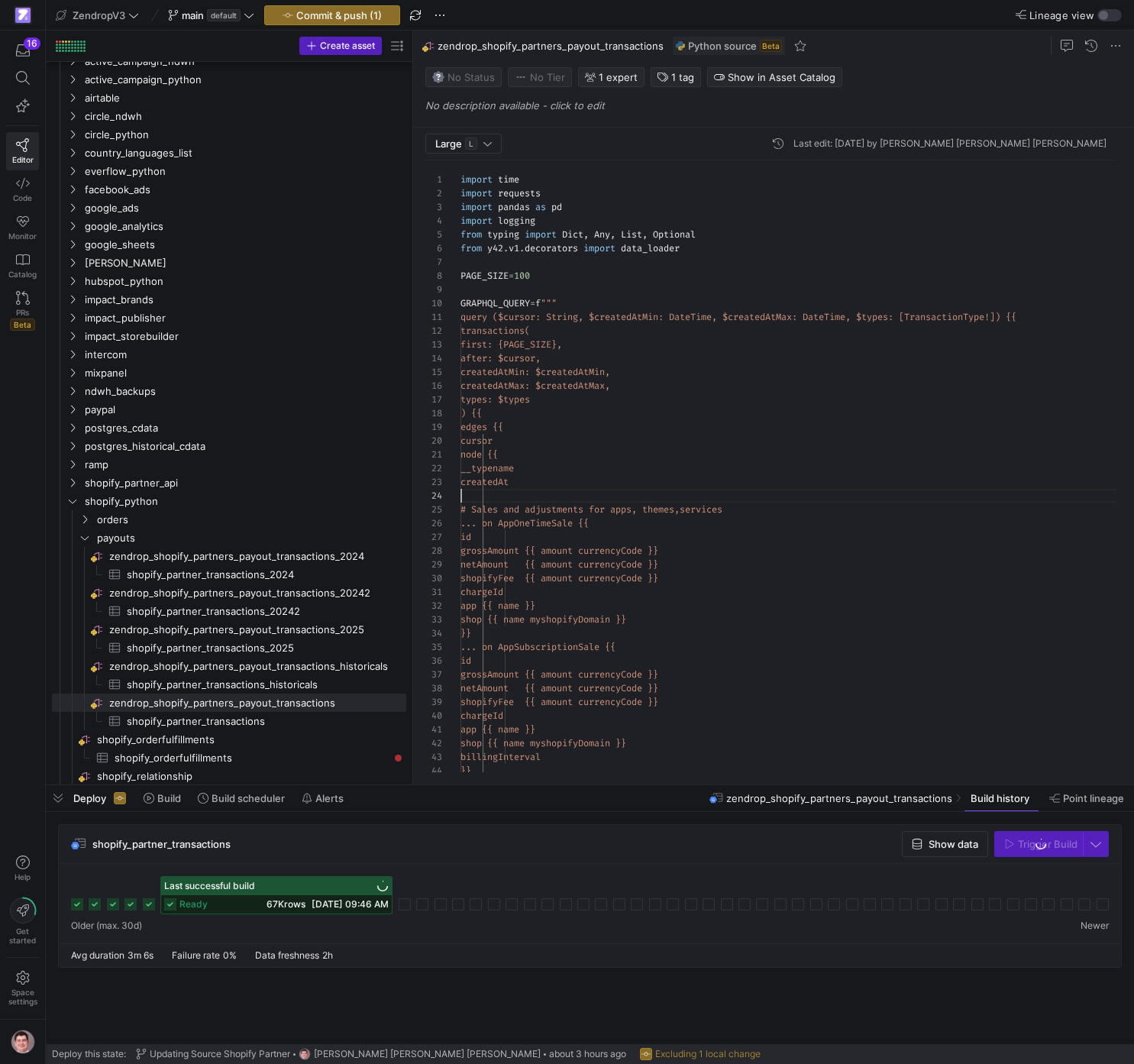
scroll to position [41, 0]
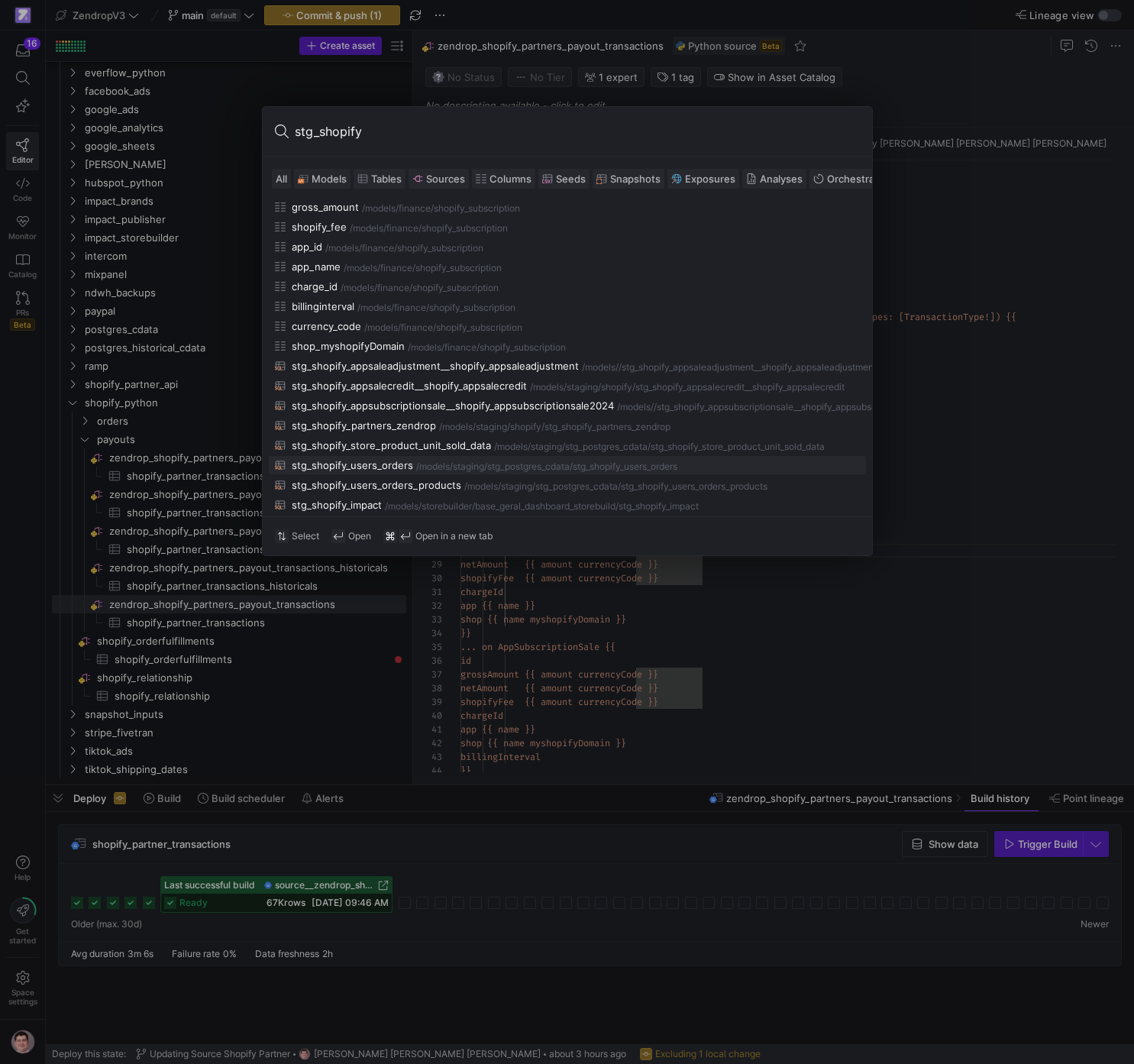
scroll to position [143, 0]
type input "stg_shopify"
click at [449, 430] on div "/models/" at bounding box center [457, 425] width 37 height 11
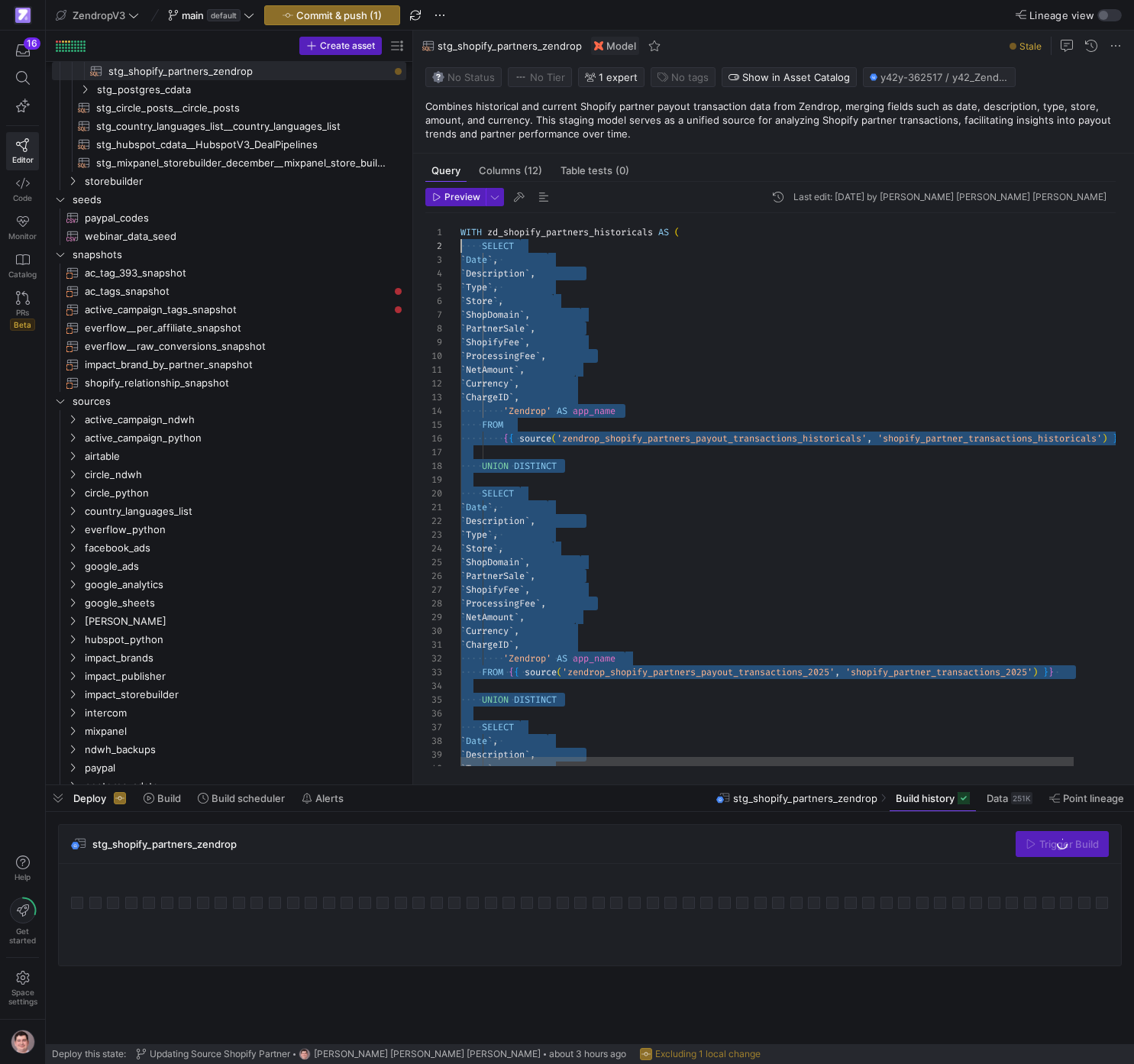
scroll to position [14, 0]
drag, startPoint x: 1098, startPoint y: 595, endPoint x: 445, endPoint y: 252, distance: 737.6
click at [461, 252] on div "` Type ` , ` Description ` , SELECT ` Date ` , ` ChargeID ` , 'Zendrop' AS app_…" at bounding box center [817, 842] width 714 height 1258
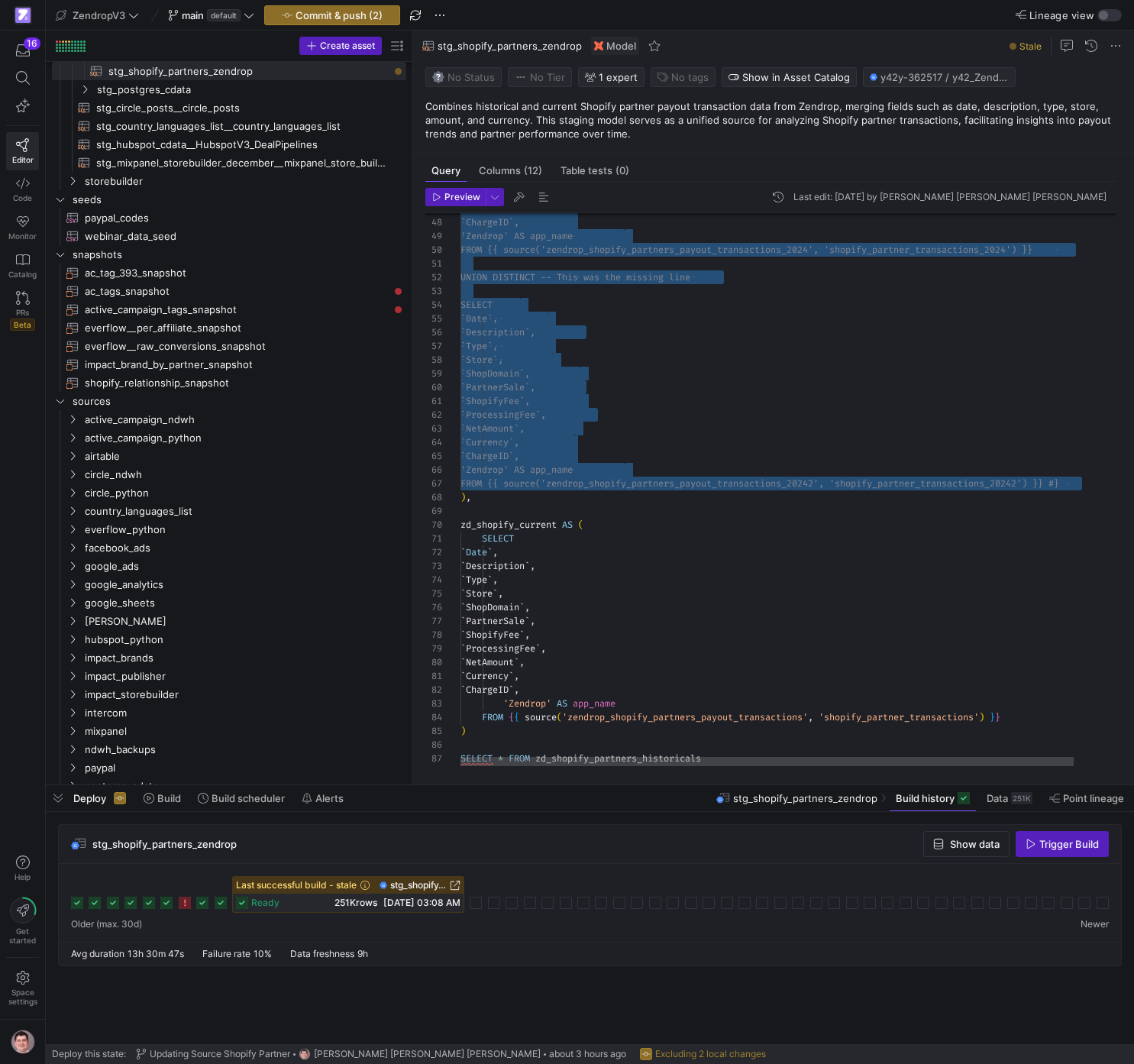
scroll to position [83, 638]
click at [1103, 484] on div "`Currency`, `ChargeID`, 'Zendrop' AS app_name FROM {{ source('zendrop_shopify_p…" at bounding box center [817, 186] width 714 height 1258
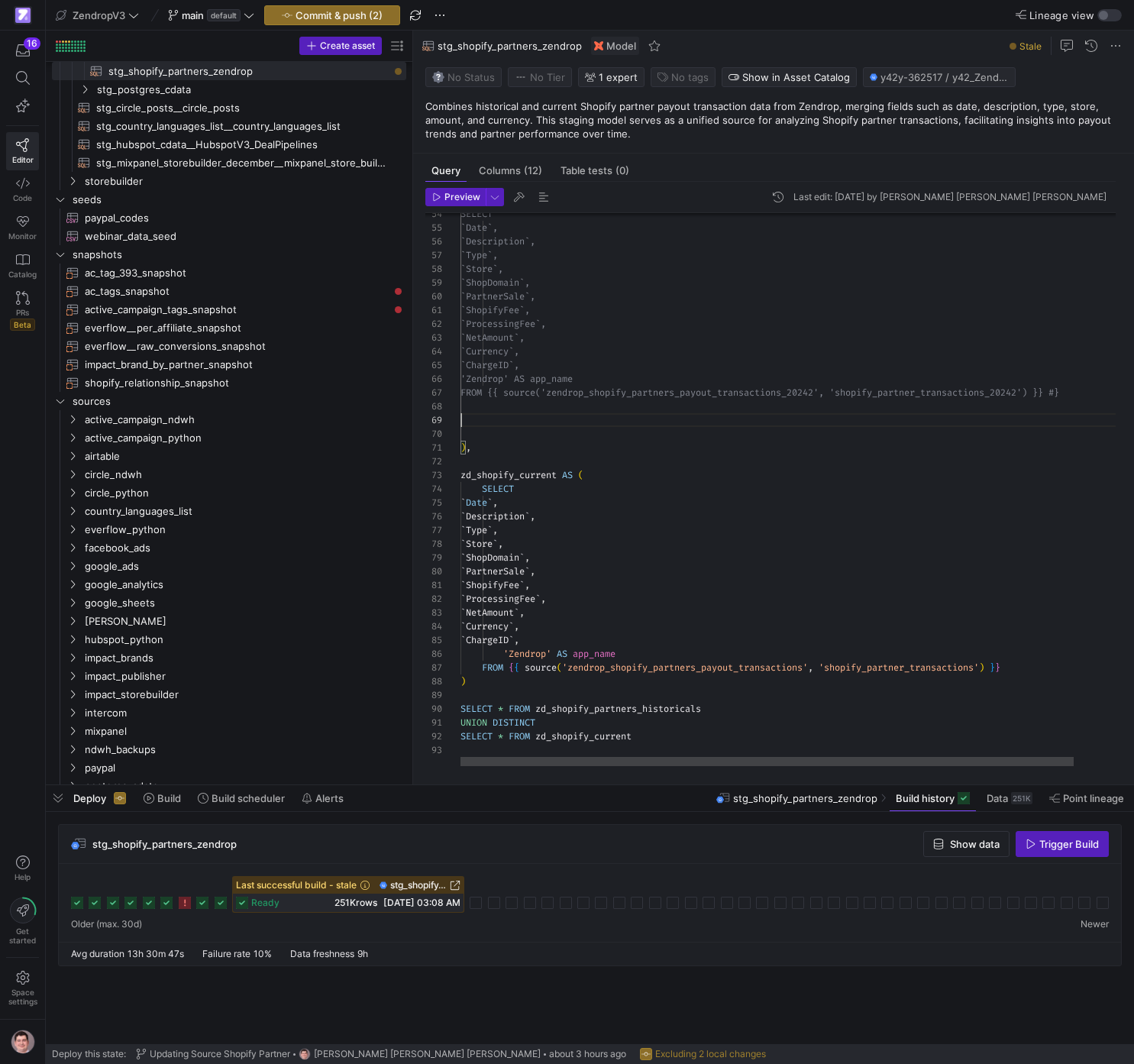
scroll to position [110, 0]
click at [562, 423] on div "SELECT `Date`, `Description`, `Type`, `Store`, `ShopDomain`, `PartnerSale`, `Sh…" at bounding box center [817, 115] width 714 height 1300
drag, startPoint x: 510, startPoint y: 420, endPoint x: 568, endPoint y: 424, distance: 58.1
click at [510, 420] on div "SELECT `Date`, `Description`, `Type`, `Store`, `ShopDomain`, `PartnerSale`, `Sh…" at bounding box center [817, 115] width 714 height 1300
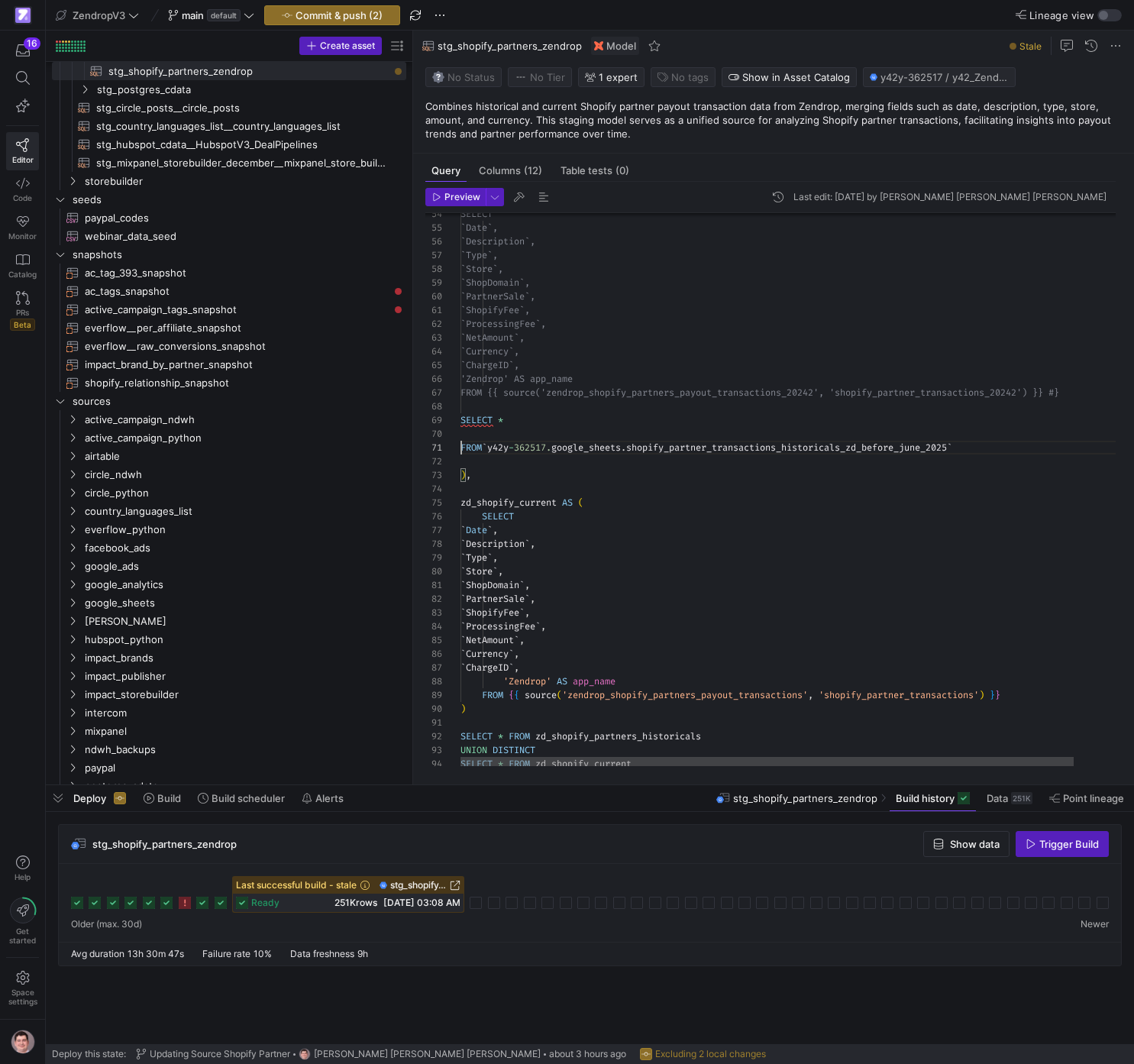
scroll to position [110, 38]
click at [499, 420] on div "SELECT `Date`, `Description`, `Type`, `Store`, `ShopDomain`, `PartnerSale`, `Sh…" at bounding box center [817, 129] width 714 height 1328
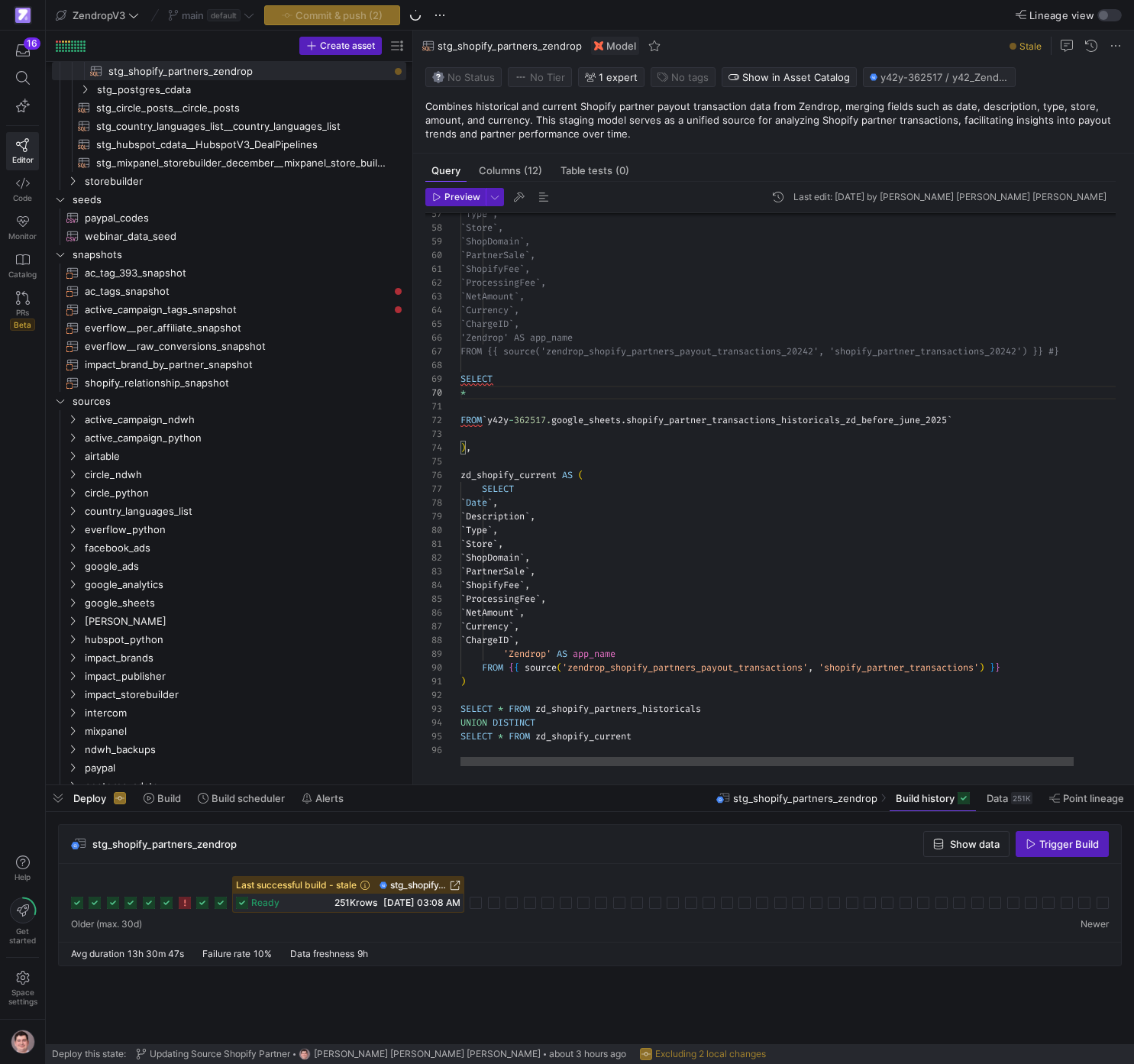
click at [595, 655] on div "`Type`, `Store`, `ShopDomain`, `PartnerSale`, `ShopifyFee`, `ProcessingFee`, `N…" at bounding box center [817, 95] width 714 height 1341
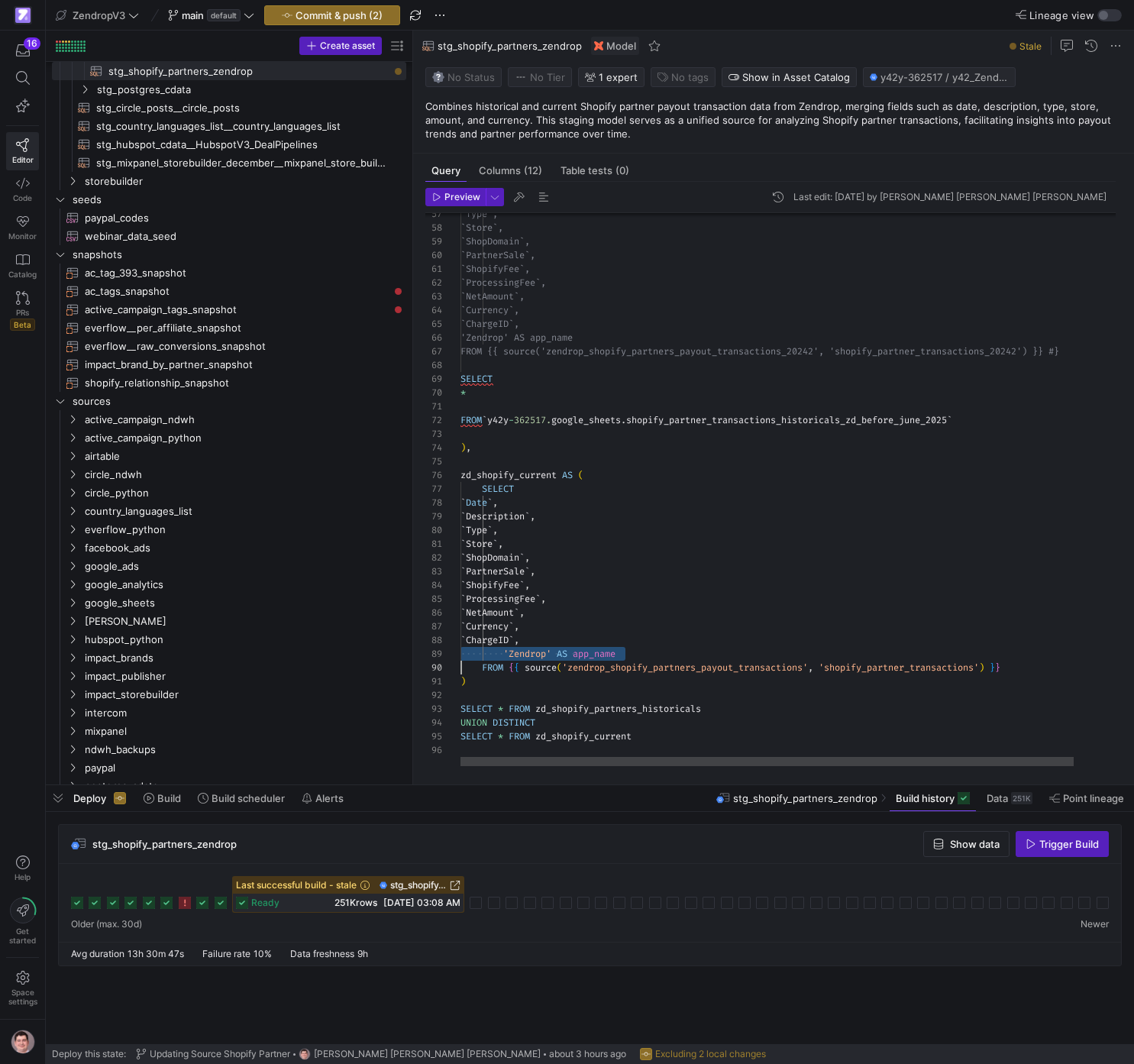
click at [519, 401] on div "`Type`, `Store`, `ShopDomain`, `PartnerSale`, `ShopifyFee`, `ProcessingFee`, `N…" at bounding box center [817, 95] width 714 height 1341
click at [514, 396] on div "`Type`, `Store`, `ShopDomain`, `PartnerSale`, `ShopifyFee`, `ProcessingFee`, `N…" at bounding box center [817, 95] width 714 height 1341
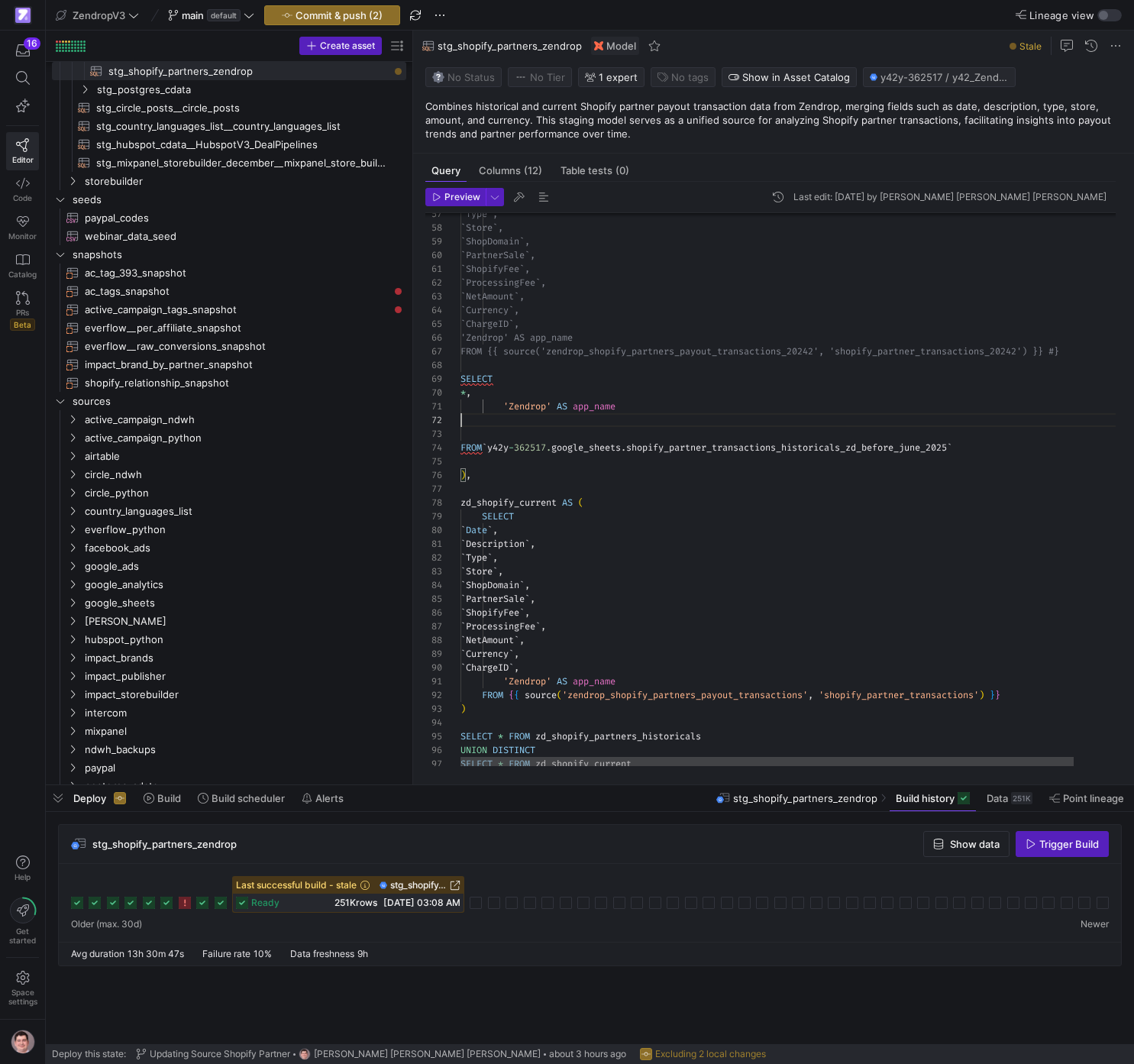
scroll to position [0, 0]
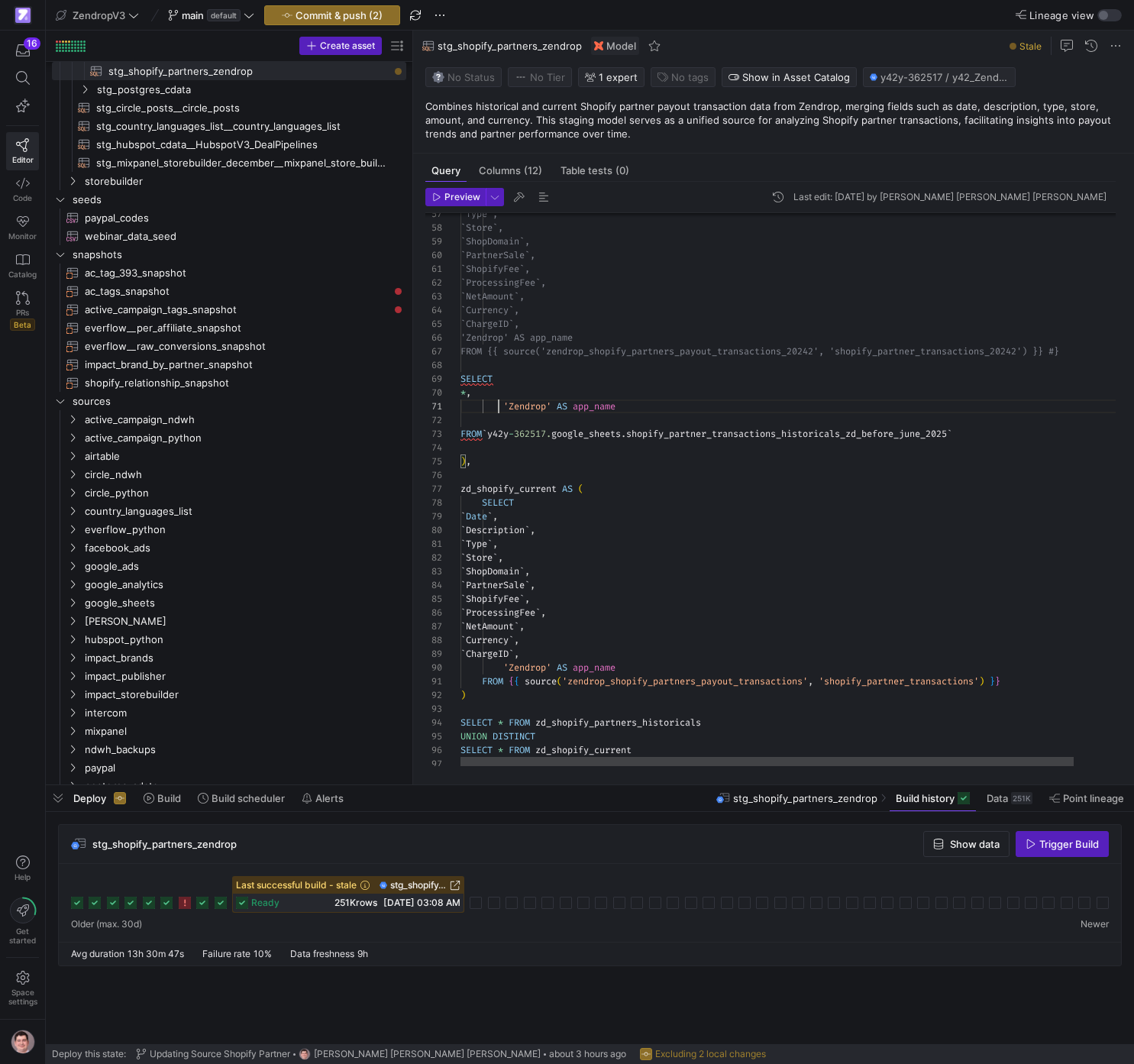
click at [501, 403] on div "`Type`, `Store`, `ShopDomain`, `PartnerSale`, `ShopifyFee`, `ProcessingFee`, `N…" at bounding box center [817, 102] width 714 height 1354
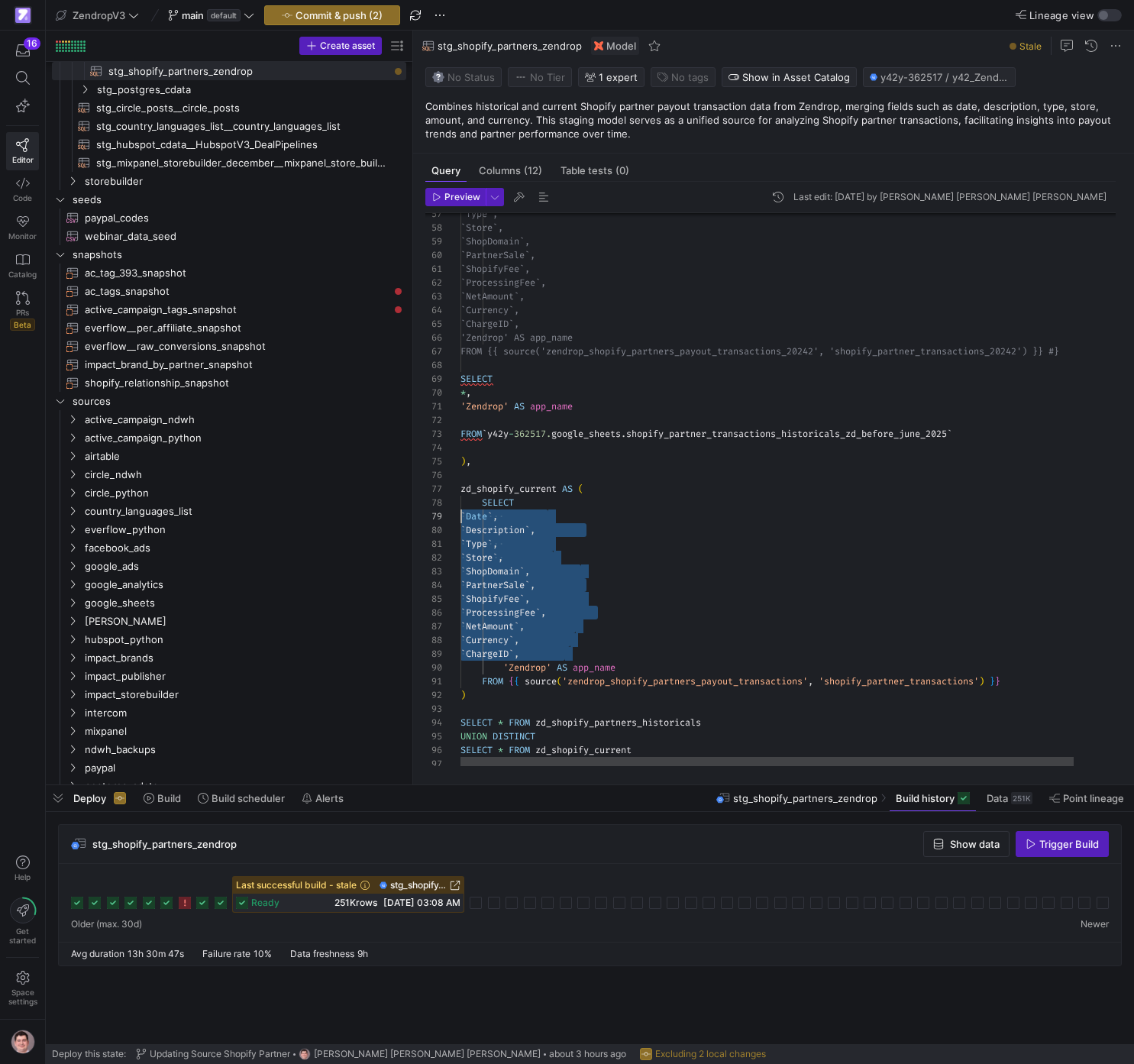
drag, startPoint x: 609, startPoint y: 654, endPoint x: 329, endPoint y: 512, distance: 313.9
click at [461, 512] on div "`Type`, `Store`, `ShopDomain`, `PartnerSale`, `ShopifyFee`, `ProcessingFee`, `N…" at bounding box center [817, 102] width 714 height 1354
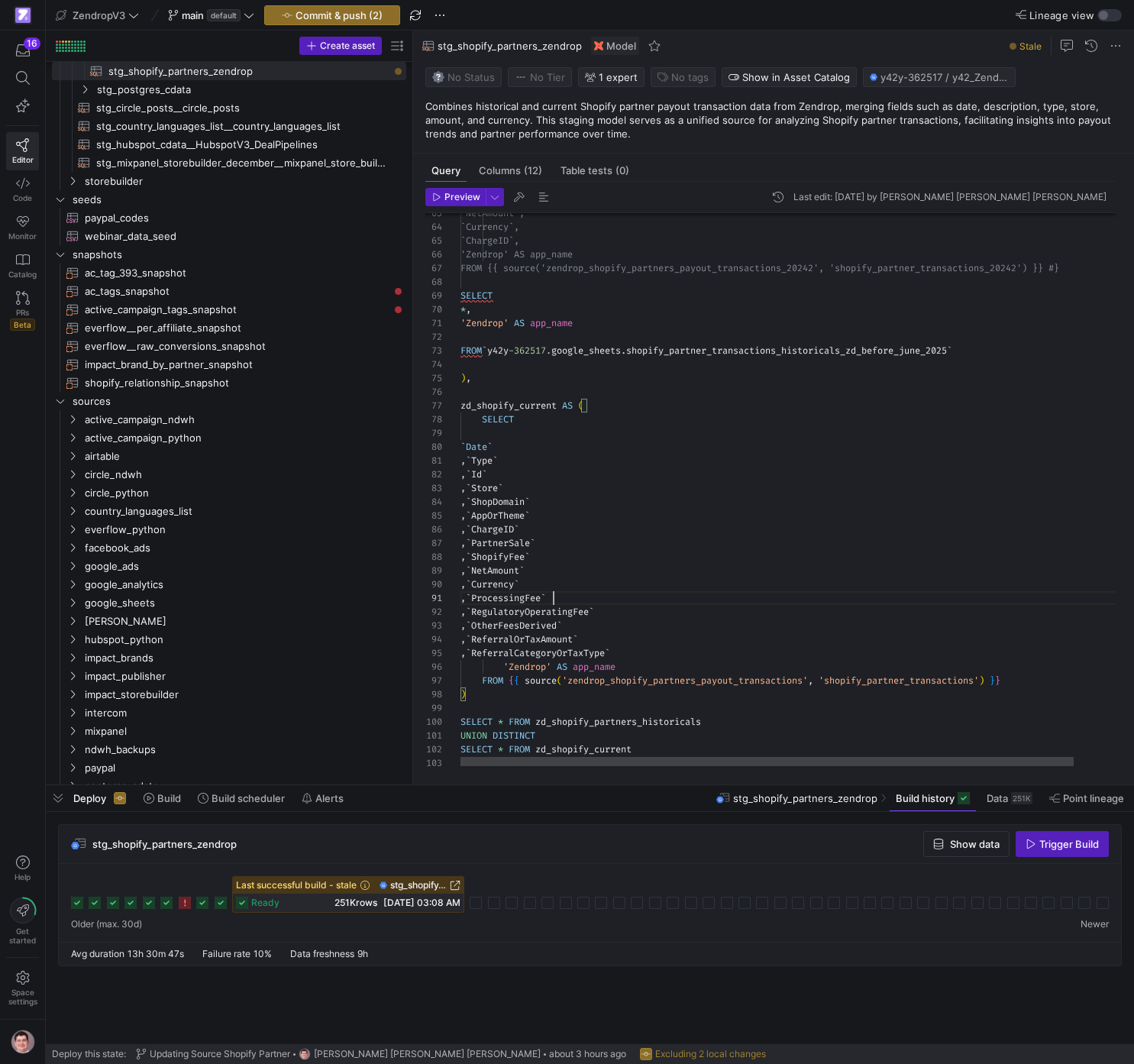
click at [627, 595] on div "`NetAmount`, `Currency`, `ChargeID`, 'Zendrop' AS app_name FROM {{ source('zend…" at bounding box center [817, 60] width 714 height 1437
click at [506, 660] on div "`NetAmount`, `Currency`, `ChargeID`, 'Zendrop' AS app_name FROM {{ source('zend…" at bounding box center [817, 60] width 714 height 1437
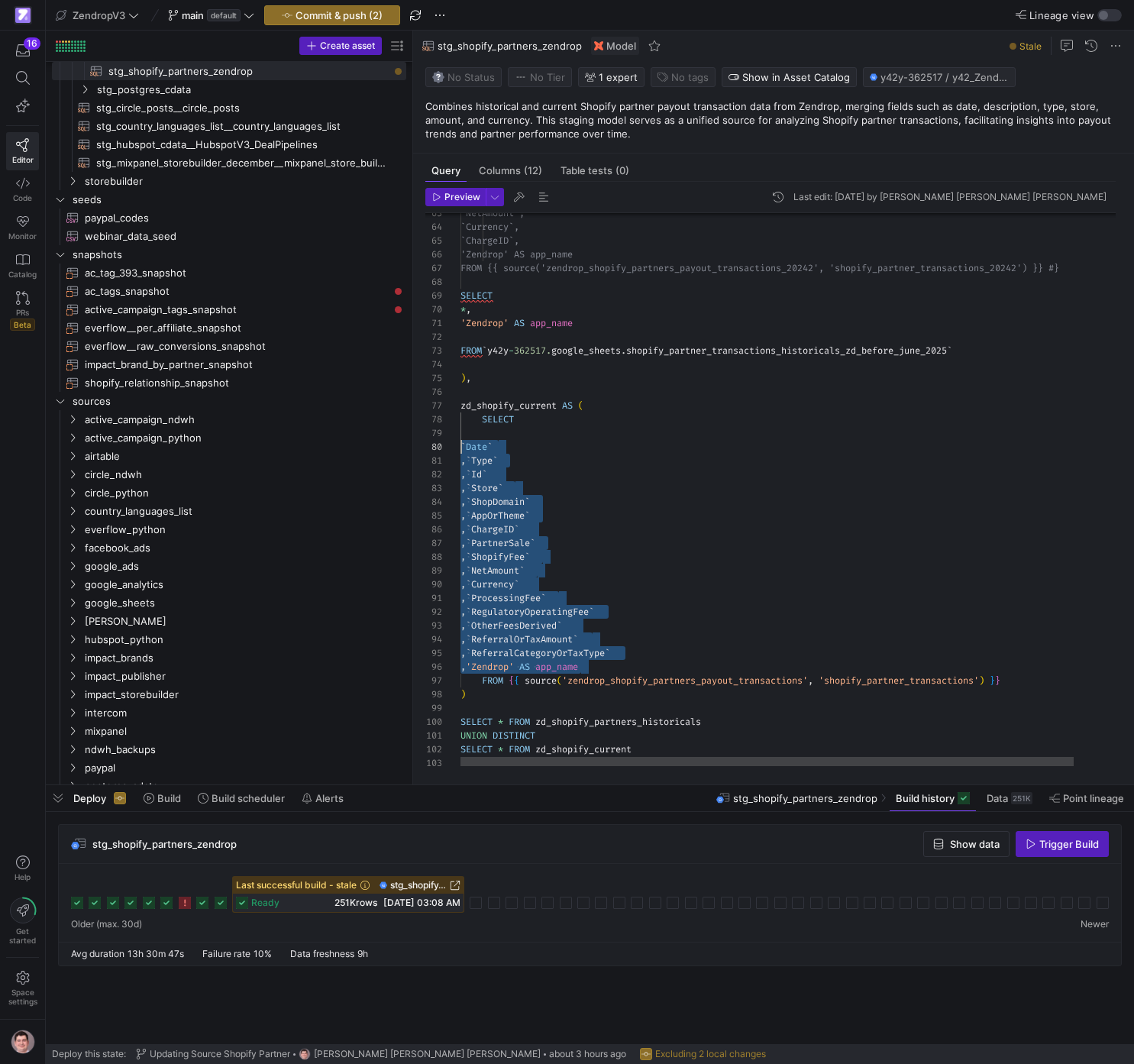
drag, startPoint x: 628, startPoint y: 669, endPoint x: 420, endPoint y: 445, distance: 305.7
click at [461, 445] on div "`NetAmount`, `Currency`, `ChargeID`, 'Zendrop' AS app_name FROM {{ source('zend…" at bounding box center [817, 60] width 714 height 1437
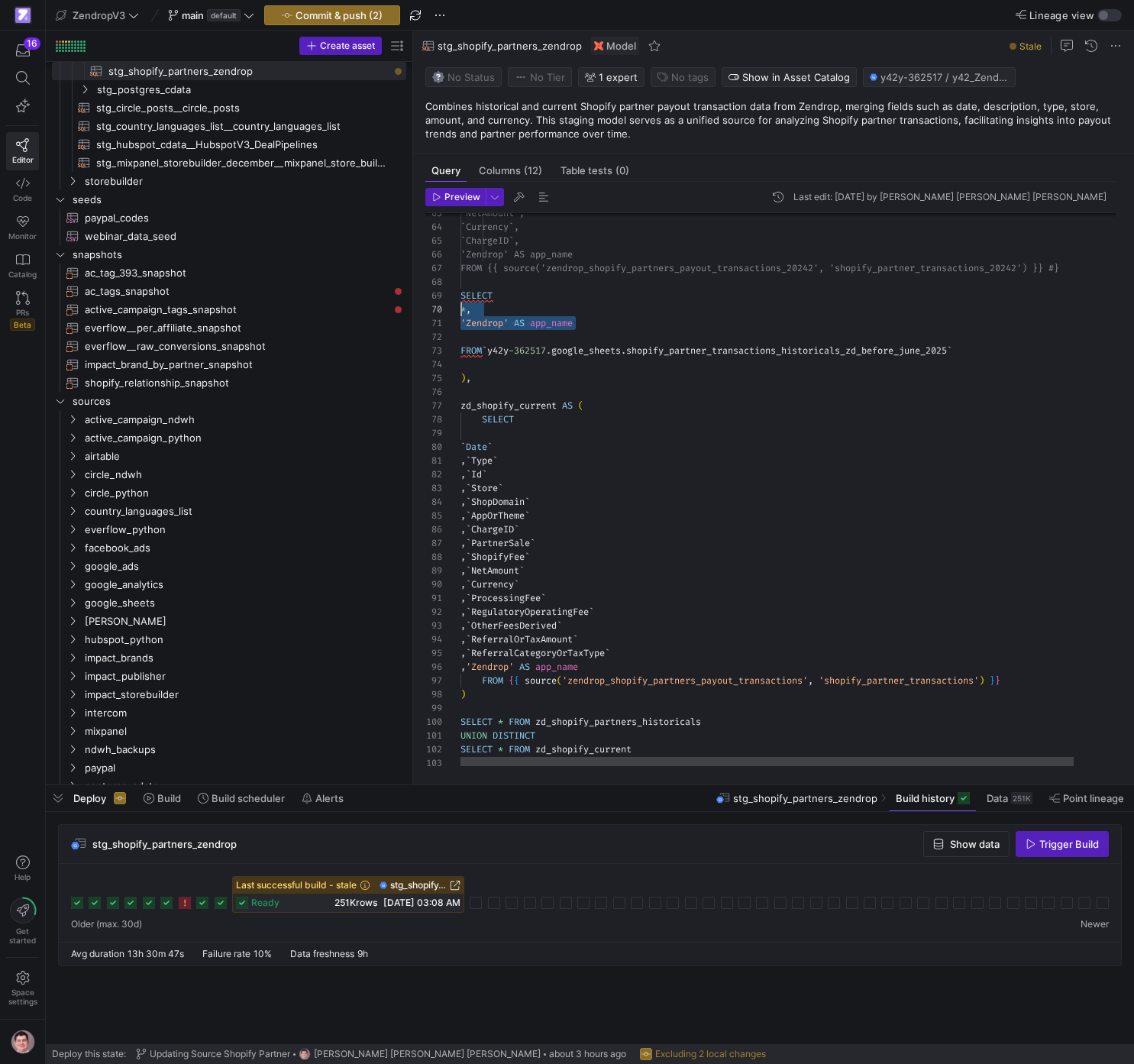
drag, startPoint x: 586, startPoint y: 322, endPoint x: 435, endPoint y: 311, distance: 151.4
click at [461, 311] on div "`NetAmount`, `Currency`, `ChargeID`, 'Zendrop' AS app_name FROM {{ source('zend…" at bounding box center [817, 60] width 714 height 1437
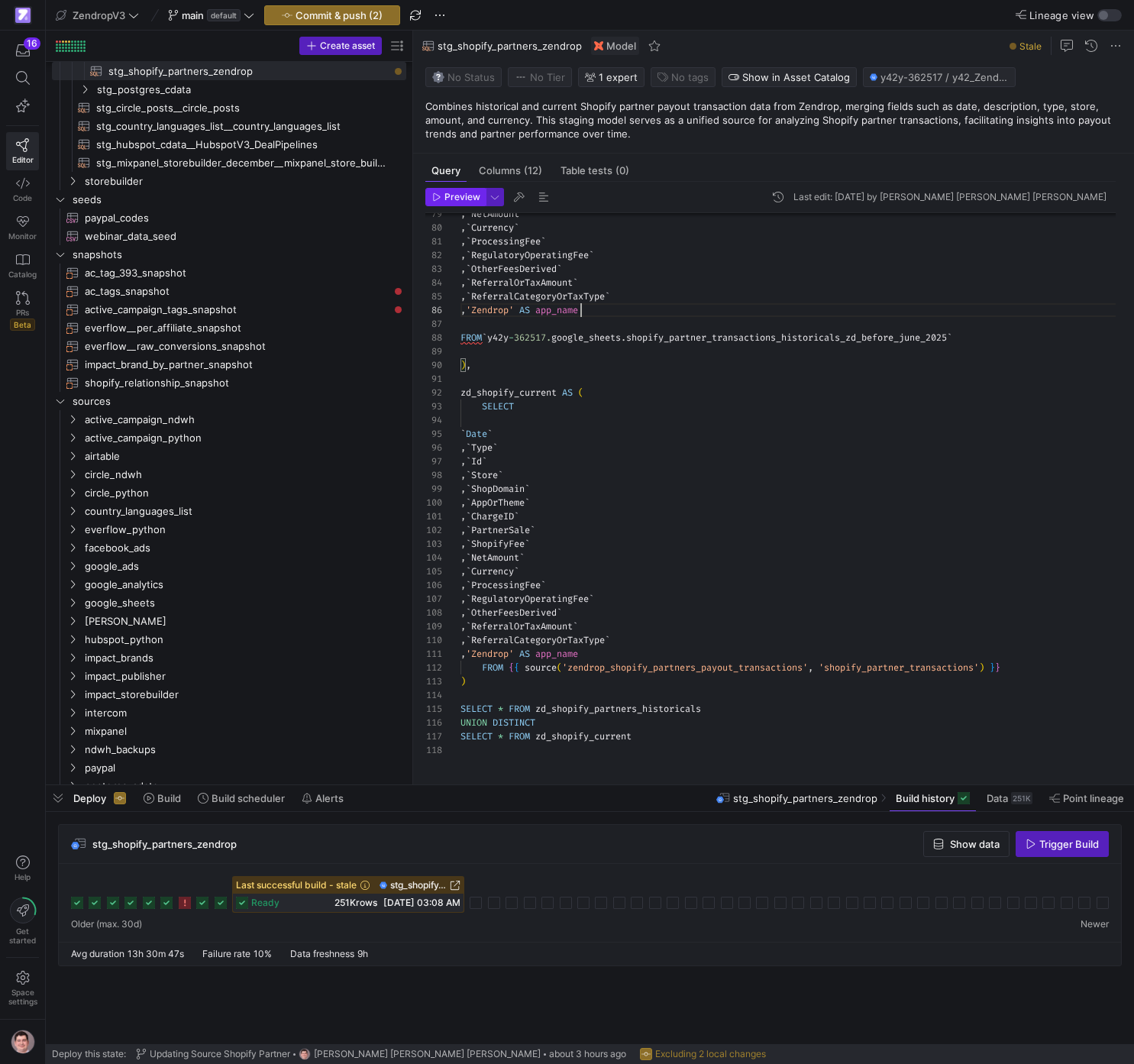
click at [465, 193] on span "Preview" at bounding box center [462, 196] width 36 height 11
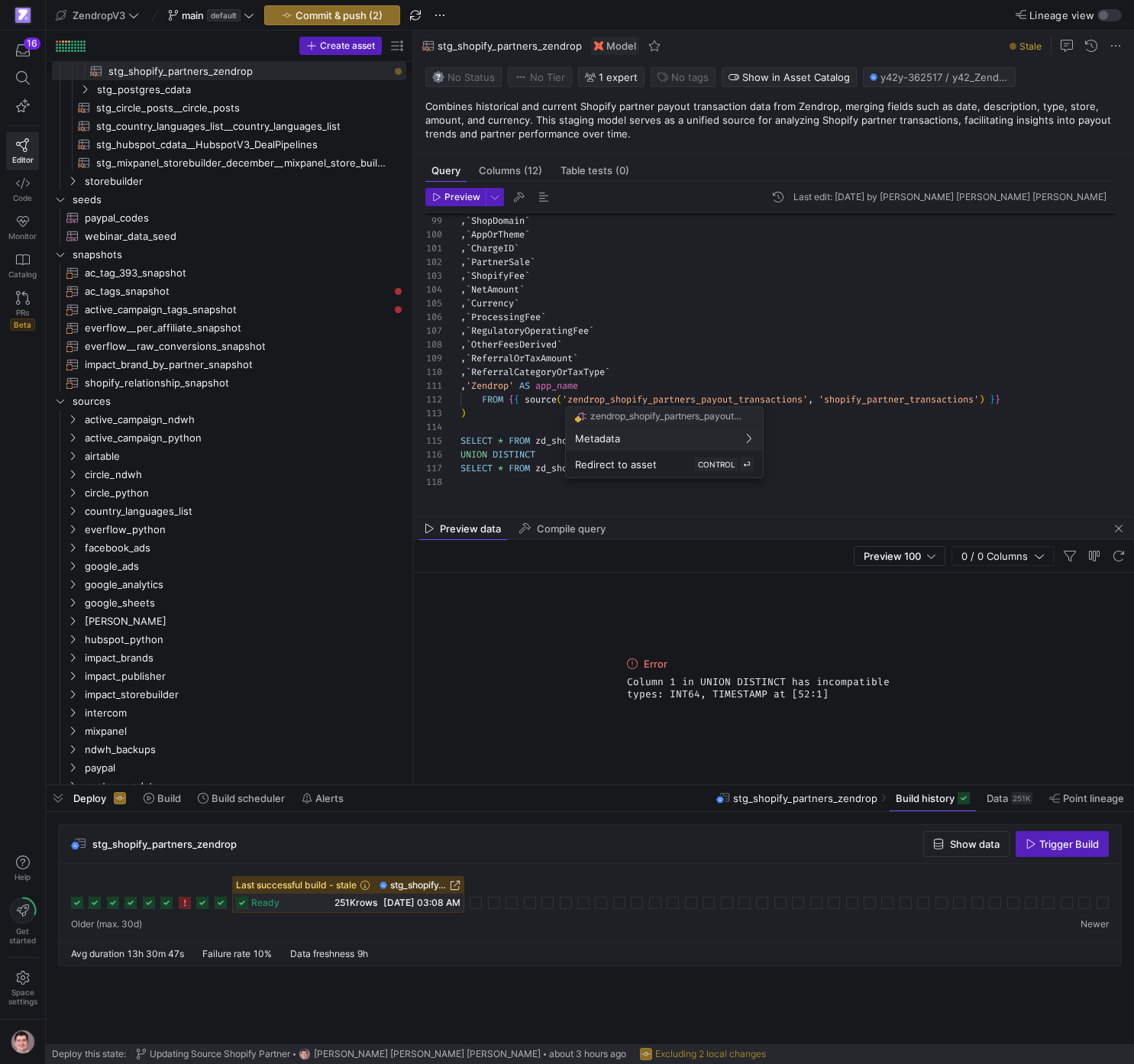
click at [909, 456] on div at bounding box center [567, 532] width 1134 height 1064
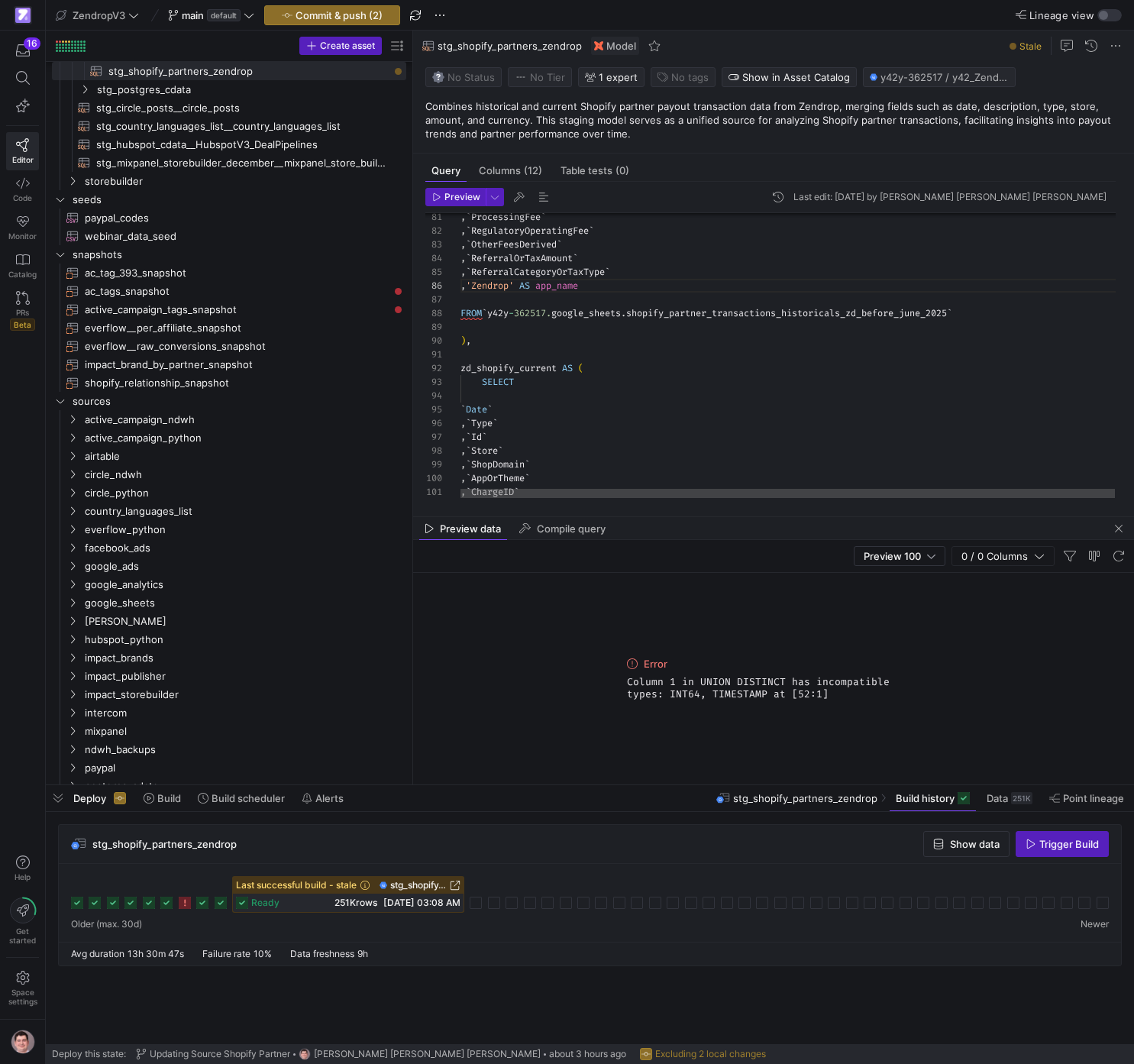
scroll to position [55, 33]
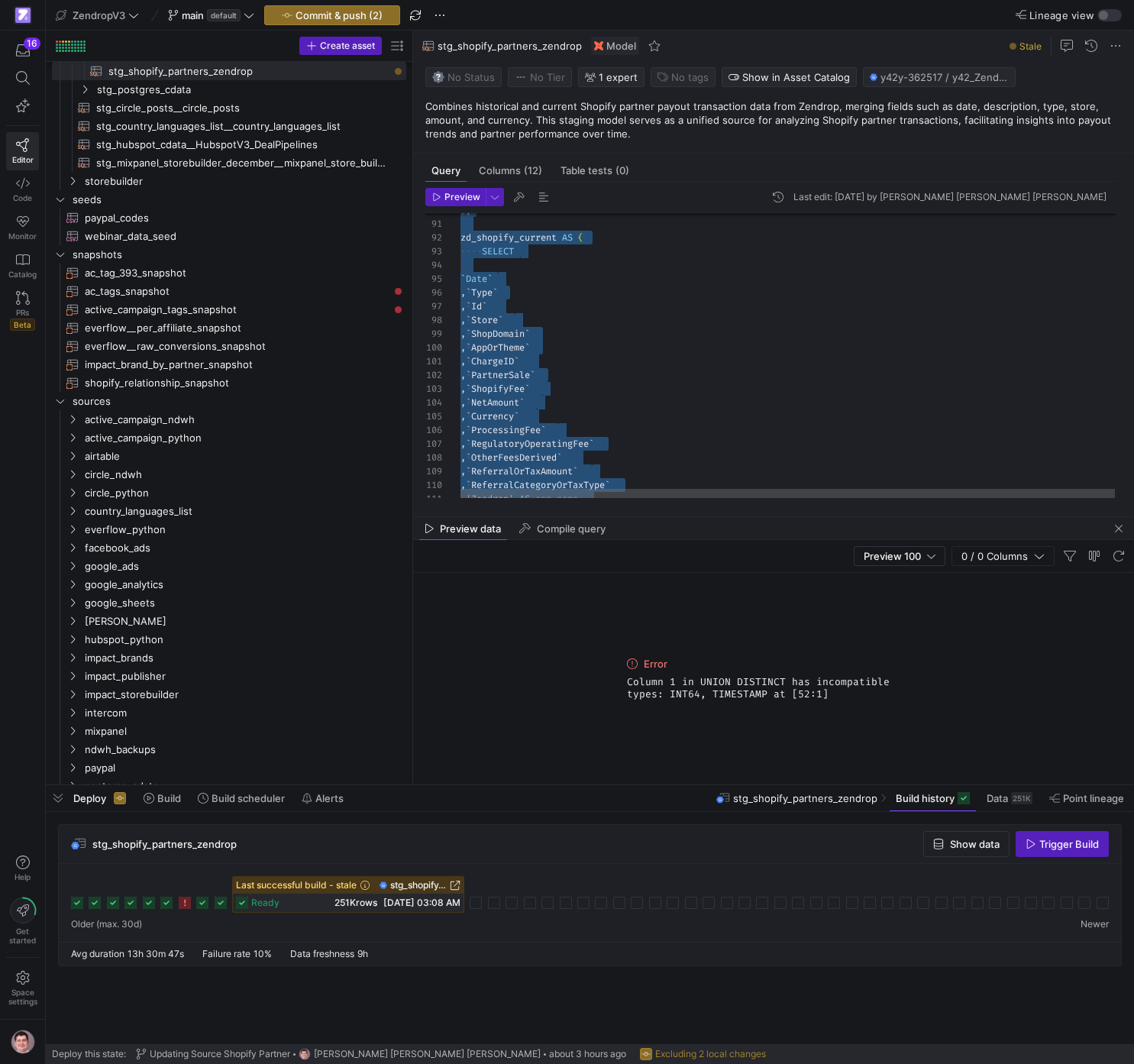
scroll to position [0, 0]
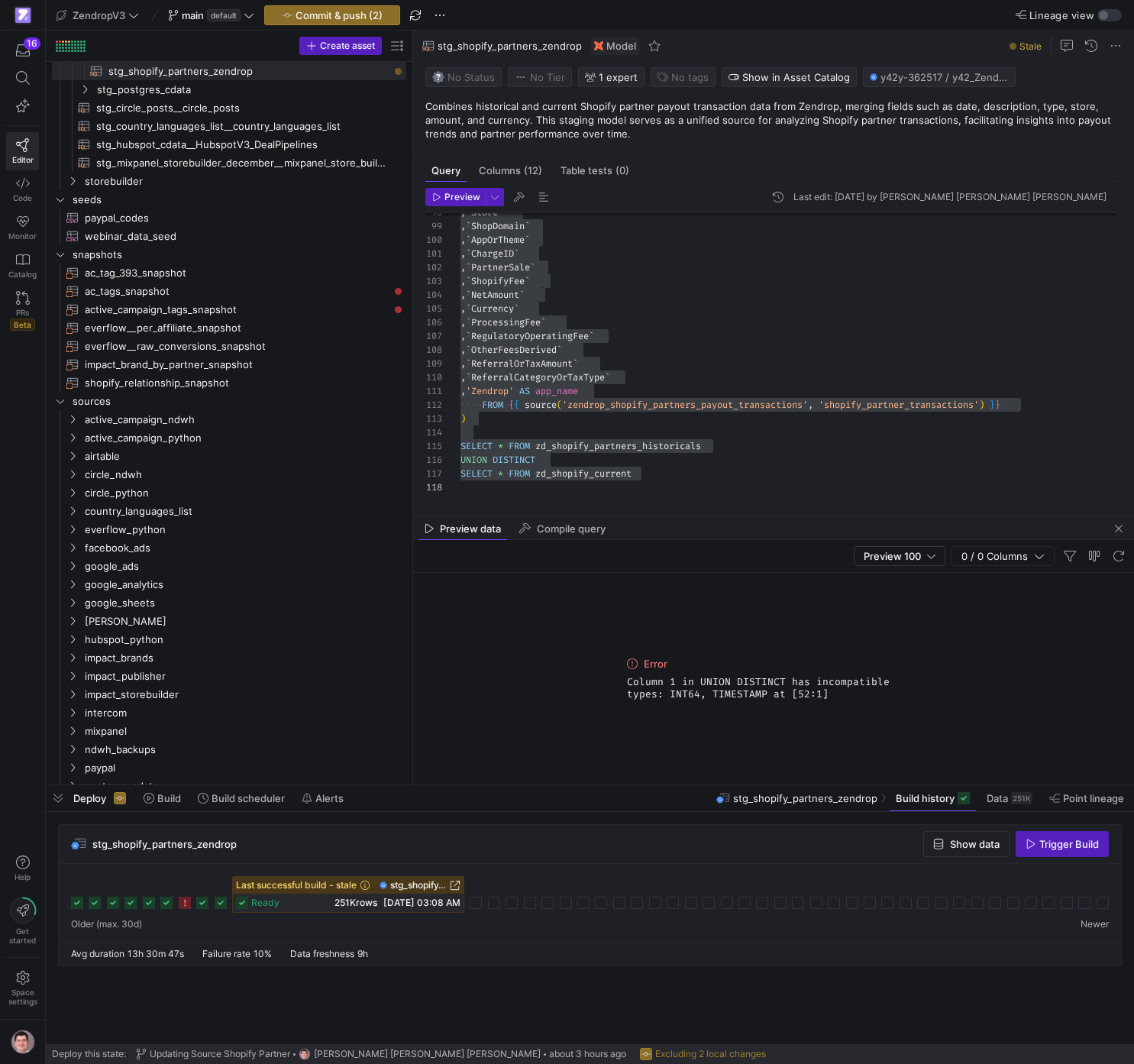
drag, startPoint x: 871, startPoint y: 695, endPoint x: 611, endPoint y: 666, distance: 261.6
click at [611, 666] on div "Error Column 1 in UNION DISTINCT has incompatible types: INT64, TIMESTAMP at [5…" at bounding box center [774, 678] width 720 height 211
copy div "Error Column 1 in UNION DISTINCT has incompatible types: INT64, TIMESTAMP at [5…"
